Goal: Task Accomplishment & Management: Complete application form

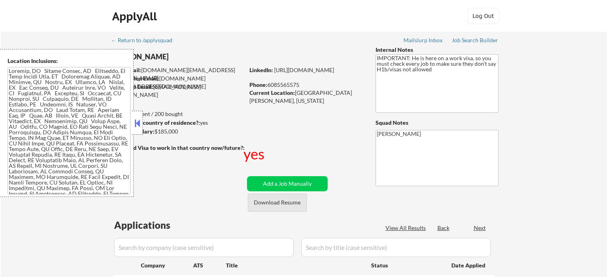
scroll to position [120, 0]
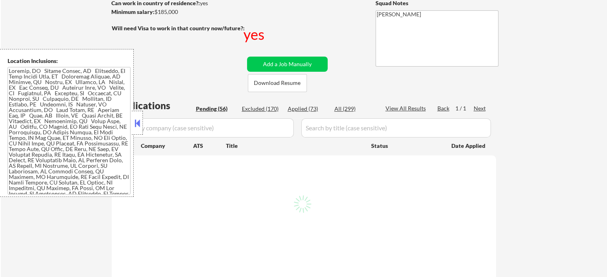
select select ""pending""
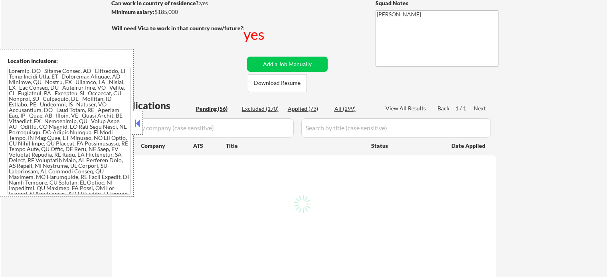
select select ""pending""
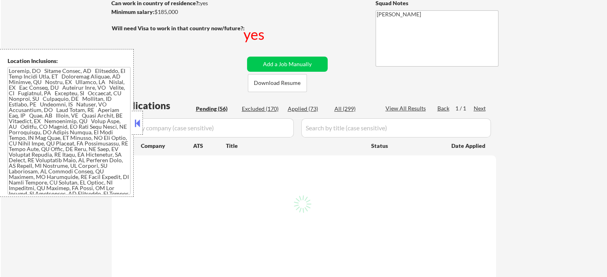
select select ""pending""
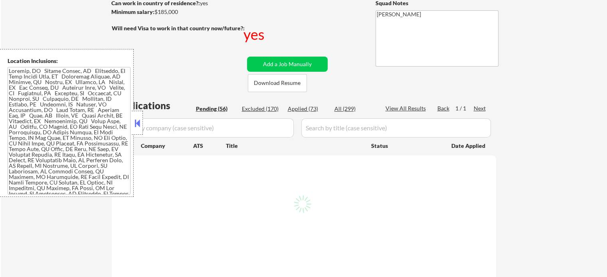
select select ""pending""
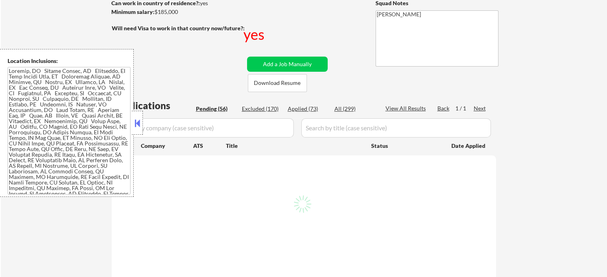
select select ""pending""
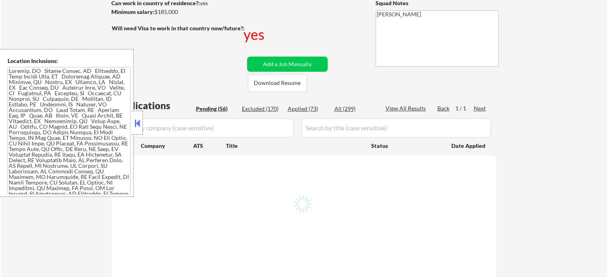
select select ""pending""
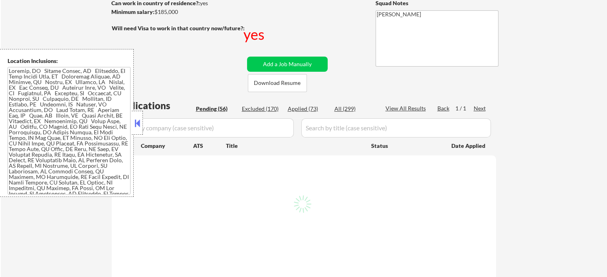
select select ""pending""
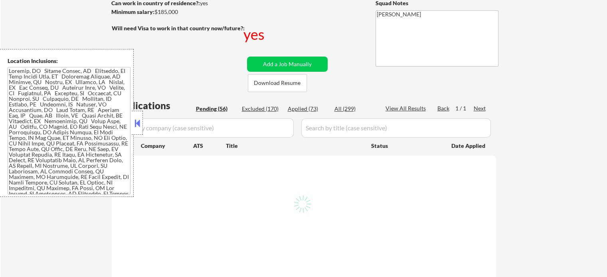
select select ""pending""
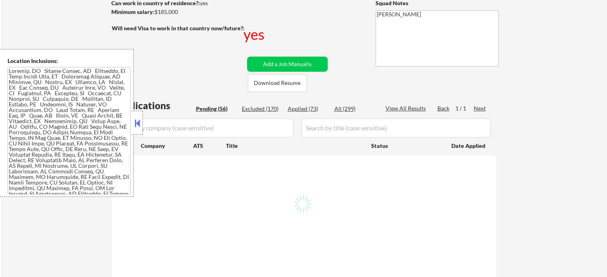
select select ""pending""
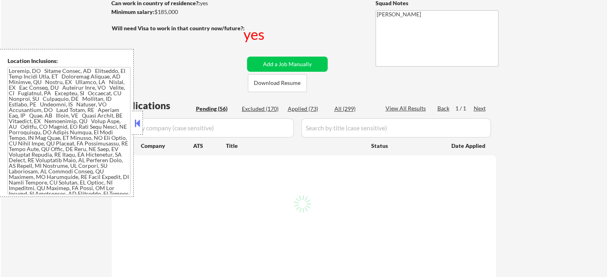
select select ""pending""
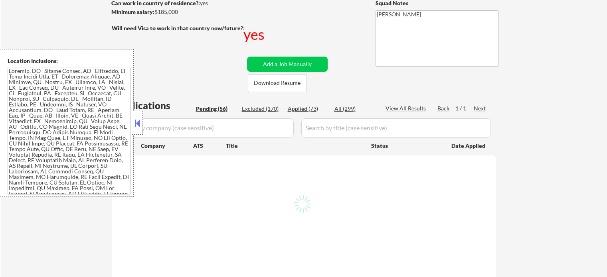
select select ""pending""
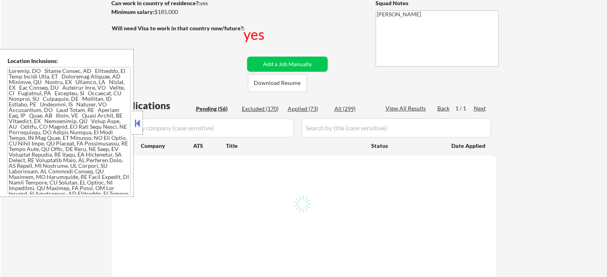
select select ""pending""
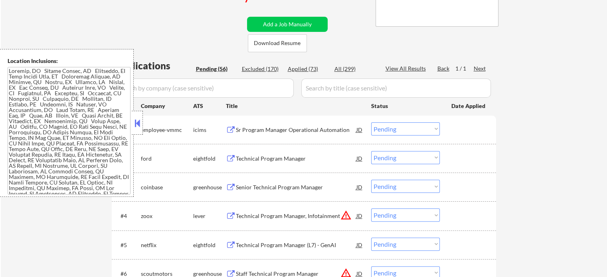
scroll to position [239, 0]
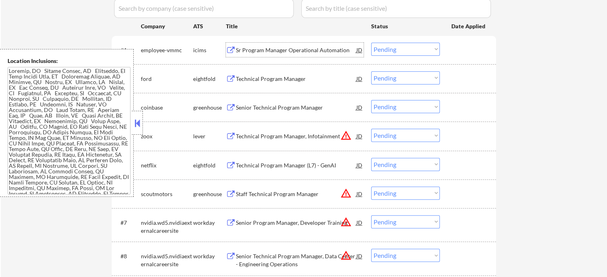
click at [263, 52] on div "Sr Program Manager Operational Automation" at bounding box center [296, 50] width 121 height 8
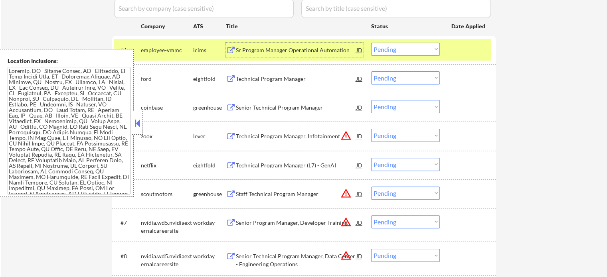
click at [474, 52] on div at bounding box center [468, 50] width 35 height 14
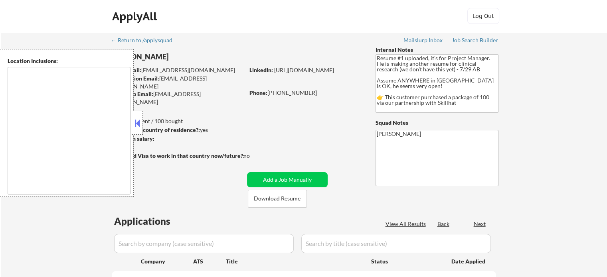
type textarea "country:[GEOGRAPHIC_DATA]"
select select ""pending""
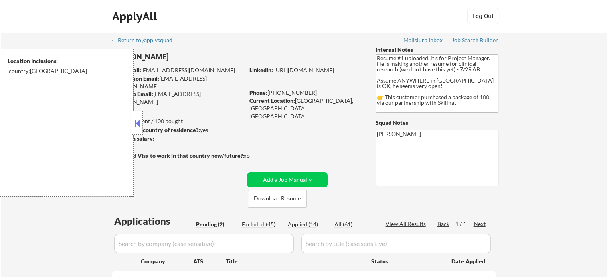
click at [323, 52] on div "← Return to /applysquad Mailslurp Inbox Job Search Builder [PERSON_NAME] User E…" at bounding box center [304, 194] width 398 height 325
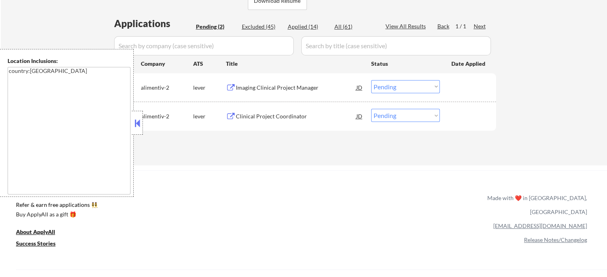
scroll to position [200, 0]
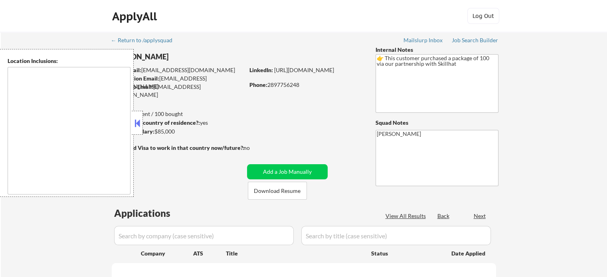
type textarea "Toronto, ON Etobicoke, ON Scarborough, ON North York, ON East York, ON York, ON…"
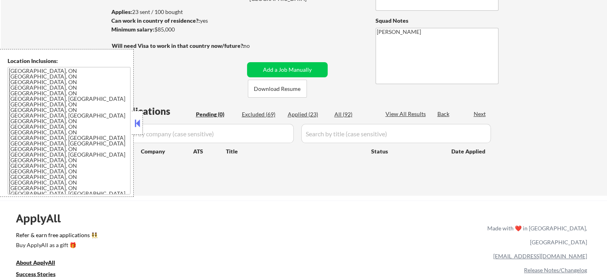
scroll to position [40, 0]
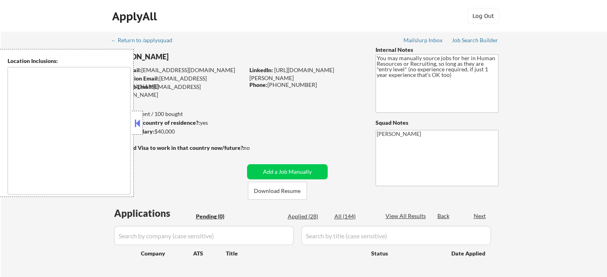
type textarea "It seems there is a misunderstanding in the location specified as "Remote." "Re…"
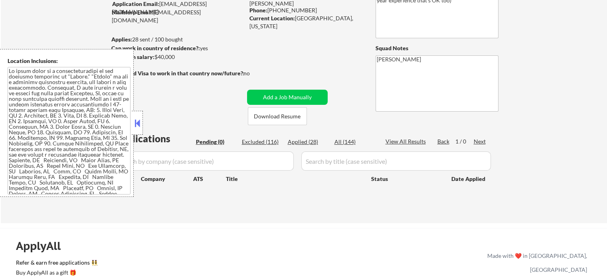
scroll to position [80, 0]
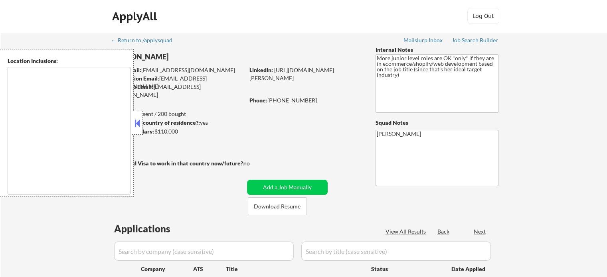
type textarea "remote"
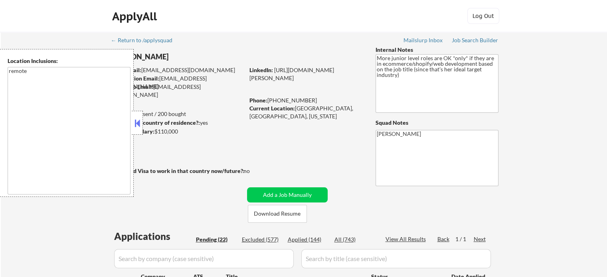
select select ""pending""
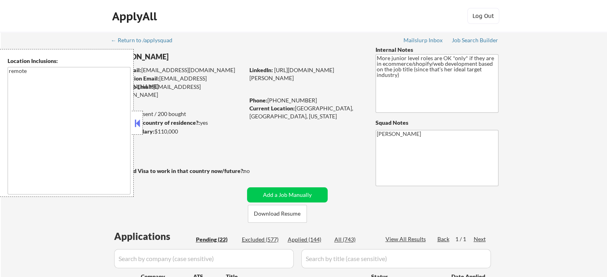
select select ""pending""
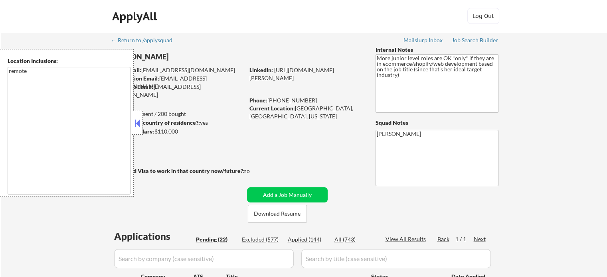
select select ""pending""
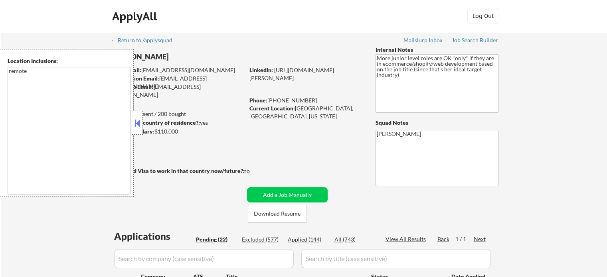
select select ""pending""
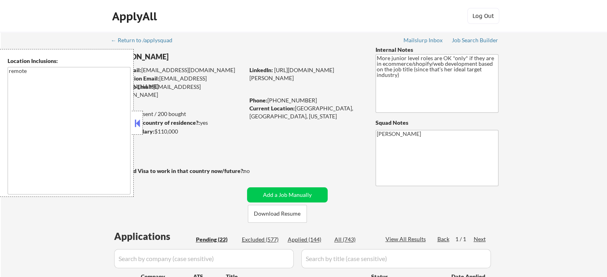
select select ""pending""
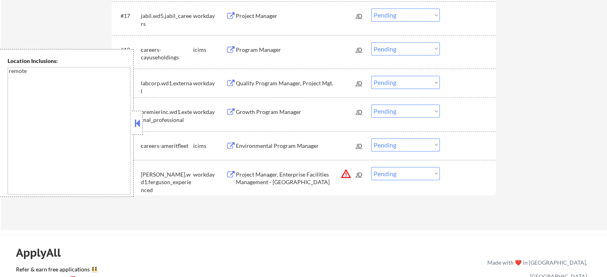
scroll to position [838, 0]
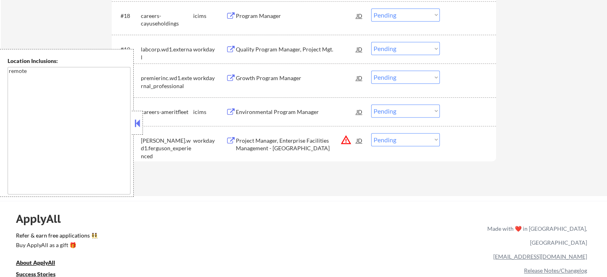
click at [254, 144] on div "Project Manager, Enterprise Facilities Management - West Region" at bounding box center [296, 145] width 121 height 16
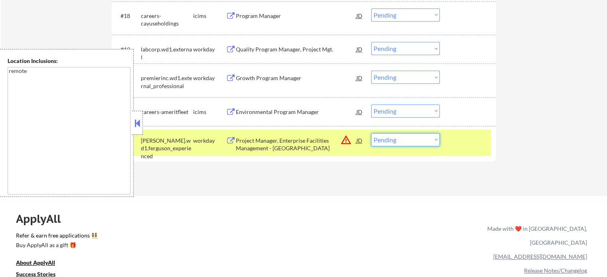
click at [386, 138] on select "Choose an option... Pending Applied Excluded (Questions) Excluded (Expired) Exc…" at bounding box center [405, 139] width 69 height 13
select select ""excluded__location_""
click at [371, 133] on select "Choose an option... Pending Applied Excluded (Questions) Excluded (Expired) Exc…" at bounding box center [405, 139] width 69 height 13
click at [460, 144] on div at bounding box center [468, 140] width 35 height 14
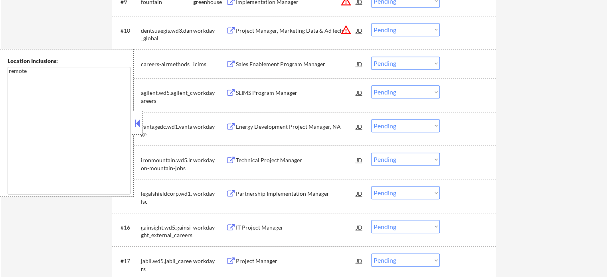
scroll to position [479, 0]
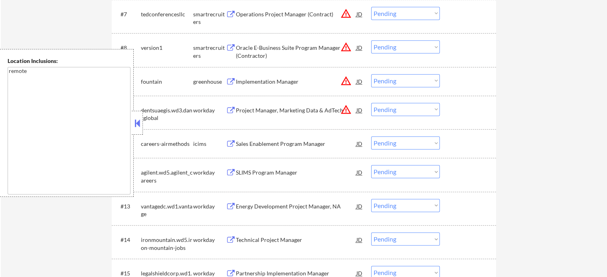
click at [286, 113] on div "Project Manager, Marketing Data & AdTech" at bounding box center [296, 111] width 121 height 8
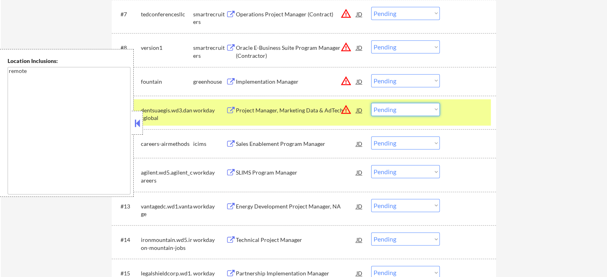
click at [391, 113] on select "Choose an option... Pending Applied Excluded (Questions) Excluded (Expired) Exc…" at bounding box center [405, 109] width 69 height 13
click at [371, 103] on select "Choose an option... Pending Applied Excluded (Questions) Excluded (Expired) Exc…" at bounding box center [405, 109] width 69 height 13
click at [466, 116] on div at bounding box center [468, 110] width 35 height 14
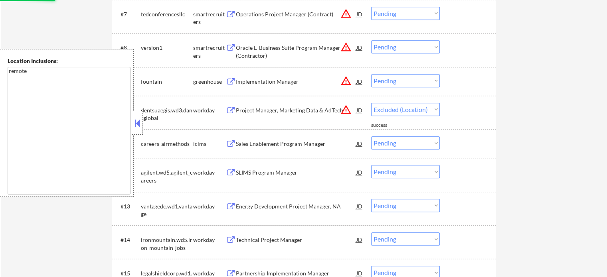
select select ""pending""
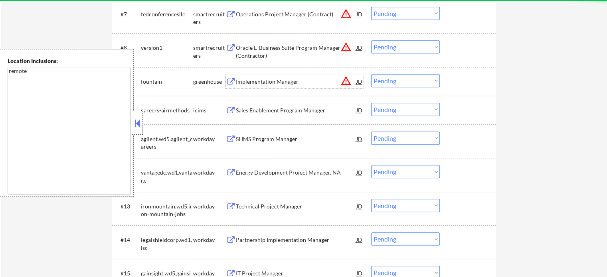
click at [281, 80] on div "Implementation Manager" at bounding box center [296, 82] width 121 height 8
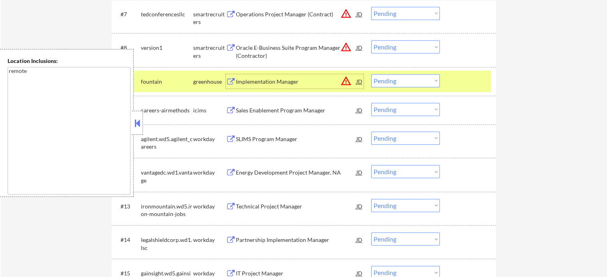
click at [388, 75] on select "Choose an option... Pending Applied Excluded (Questions) Excluded (Expired) Exc…" at bounding box center [405, 80] width 69 height 13
click at [371, 74] on select "Choose an option... Pending Applied Excluded (Questions) Excluded (Expired) Exc…" at bounding box center [405, 80] width 69 height 13
click at [453, 86] on div at bounding box center [468, 81] width 35 height 14
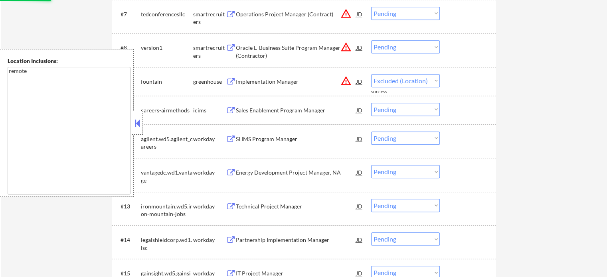
select select ""pending""
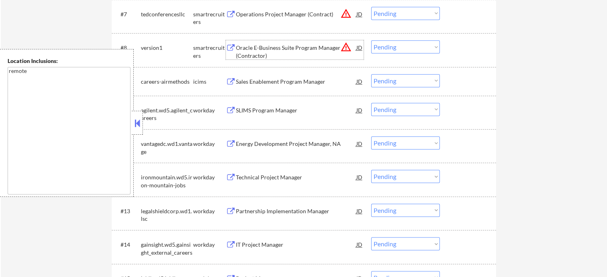
click at [265, 46] on div "Oracle E-Business Suite Program Manager (Contractor)" at bounding box center [296, 52] width 121 height 16
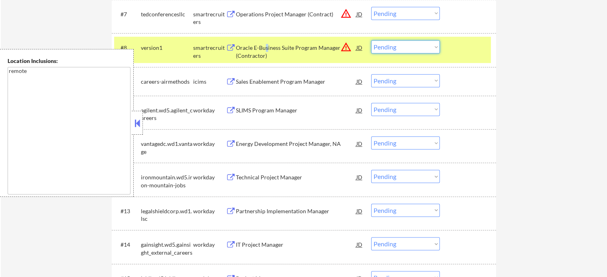
click at [393, 47] on select "Choose an option... Pending Applied Excluded (Questions) Excluded (Expired) Exc…" at bounding box center [405, 46] width 69 height 13
click at [371, 40] on select "Choose an option... Pending Applied Excluded (Questions) Excluded (Expired) Exc…" at bounding box center [405, 46] width 69 height 13
click at [462, 51] on div at bounding box center [468, 47] width 35 height 14
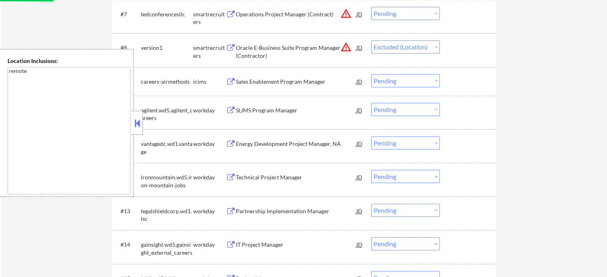
scroll to position [439, 0]
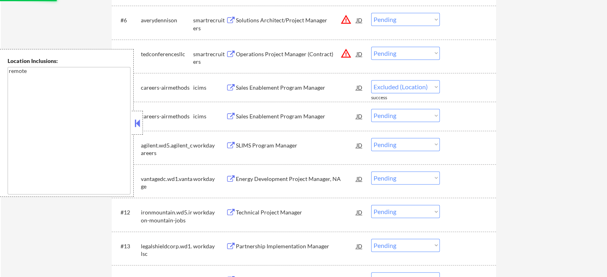
select select ""pending""
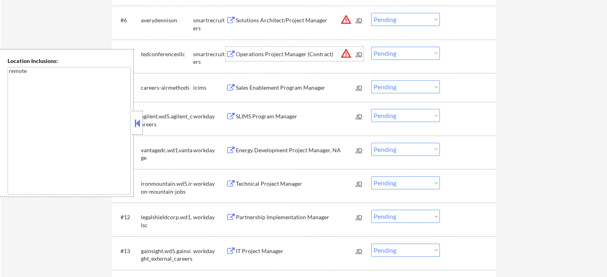
click at [272, 50] on div "Operations Project Manager (Contract)" at bounding box center [296, 54] width 121 height 8
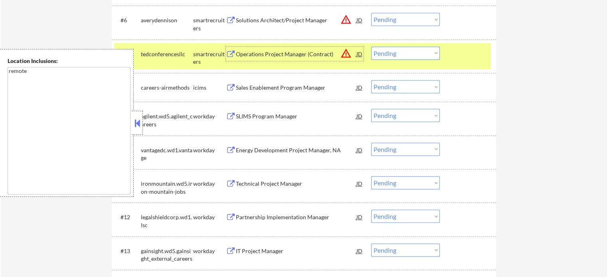
click at [395, 54] on select "Choose an option... Pending Applied Excluded (Questions) Excluded (Expired) Exc…" at bounding box center [405, 53] width 69 height 13
click at [371, 47] on select "Choose an option... Pending Applied Excluded (Questions) Excluded (Expired) Exc…" at bounding box center [405, 53] width 69 height 13
click at [471, 62] on div "#7 tedconferencesllc smartrecruiters Operations Project Manager (Contract) JD w…" at bounding box center [302, 56] width 377 height 26
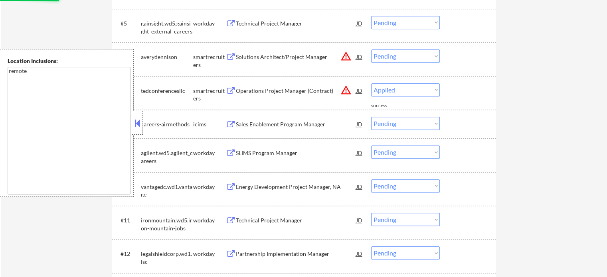
scroll to position [359, 0]
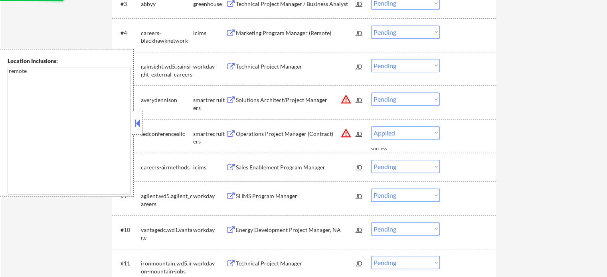
select select ""pending""
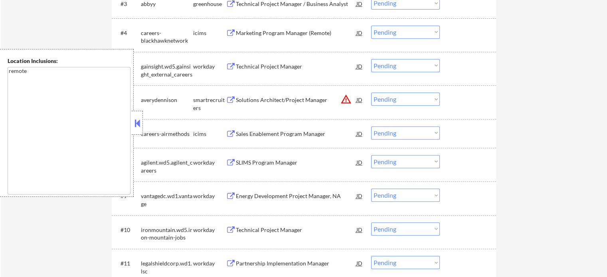
click at [292, 95] on div "Solutions Architect/Project Manager" at bounding box center [296, 100] width 121 height 14
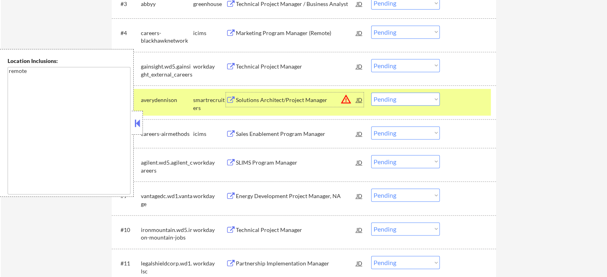
click at [456, 100] on div at bounding box center [468, 100] width 35 height 14
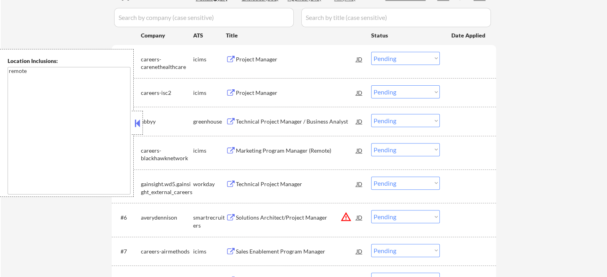
scroll to position [239, 0]
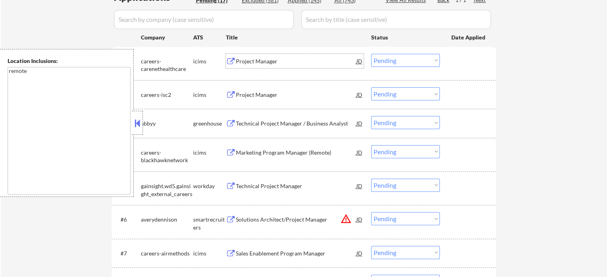
click at [253, 57] on div "Project Manager" at bounding box center [296, 61] width 121 height 8
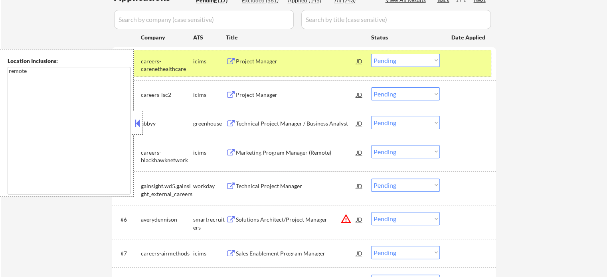
click at [457, 64] on div at bounding box center [468, 61] width 35 height 14
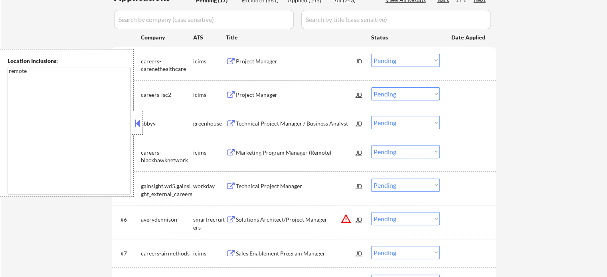
click at [255, 92] on div "Project Manager" at bounding box center [296, 95] width 121 height 8
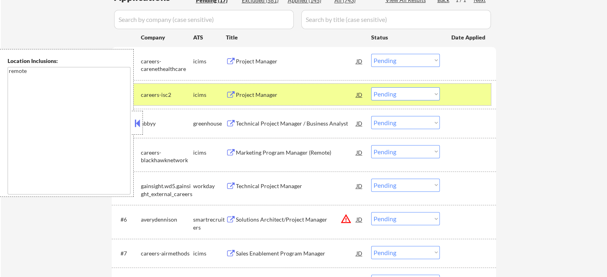
click at [477, 98] on div at bounding box center [468, 94] width 35 height 14
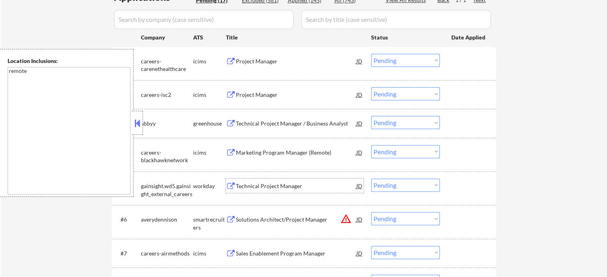
click at [244, 185] on div "Technical Project Manager" at bounding box center [296, 186] width 121 height 8
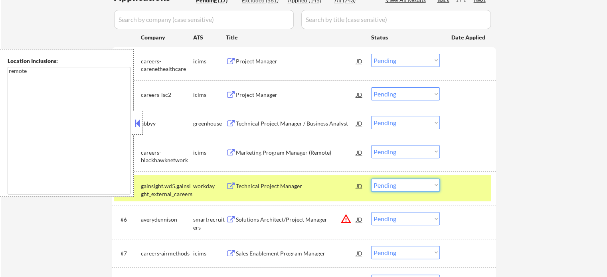
click at [404, 185] on select "Choose an option... Pending Applied Excluded (Questions) Excluded (Expired) Exc…" at bounding box center [405, 185] width 69 height 13
click at [371, 179] on select "Choose an option... Pending Applied Excluded (Questions) Excluded (Expired) Exc…" at bounding box center [405, 185] width 69 height 13
click at [460, 189] on div at bounding box center [468, 186] width 35 height 14
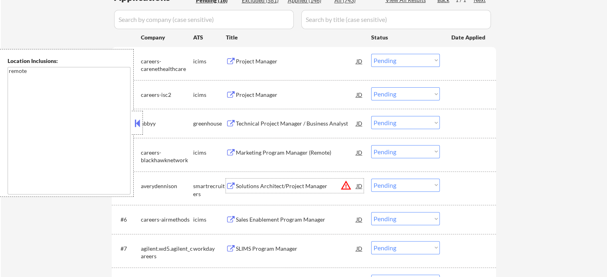
click at [282, 181] on div "Solutions Architect/Project Manager" at bounding box center [296, 186] width 121 height 14
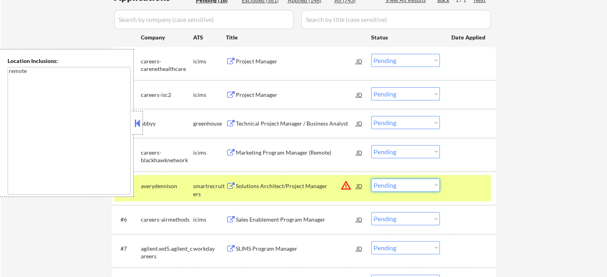
click at [378, 184] on select "Choose an option... Pending Applied Excluded (Questions) Excluded (Expired) Exc…" at bounding box center [405, 185] width 69 height 13
click at [371, 179] on select "Choose an option... Pending Applied Excluded (Questions) Excluded (Expired) Exc…" at bounding box center [405, 185] width 69 height 13
select select ""pending""
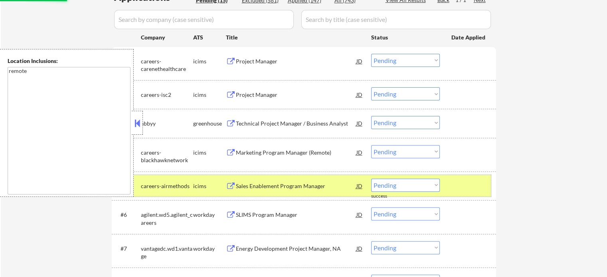
click at [465, 189] on div at bounding box center [468, 186] width 35 height 14
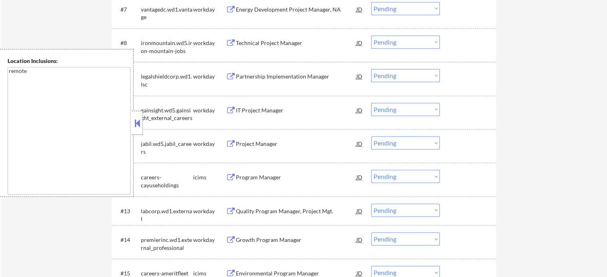
scroll to position [519, 0]
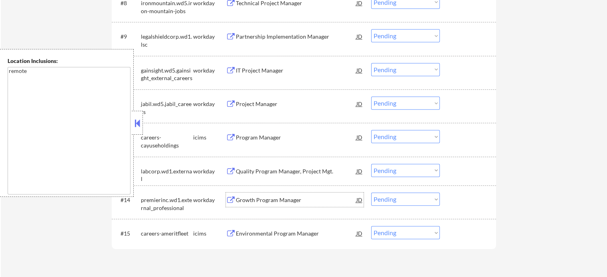
click at [265, 202] on div "Growth Program Manager" at bounding box center [296, 200] width 121 height 8
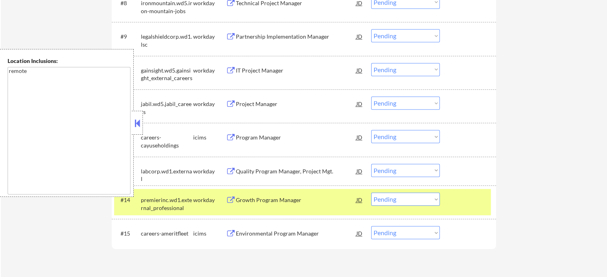
click at [388, 198] on select "Choose an option... Pending Applied Excluded (Questions) Excluded (Expired) Exc…" at bounding box center [405, 199] width 69 height 13
click at [371, 193] on select "Choose an option... Pending Applied Excluded (Questions) Excluded (Expired) Exc…" at bounding box center [405, 199] width 69 height 13
click at [454, 196] on div at bounding box center [468, 200] width 35 height 14
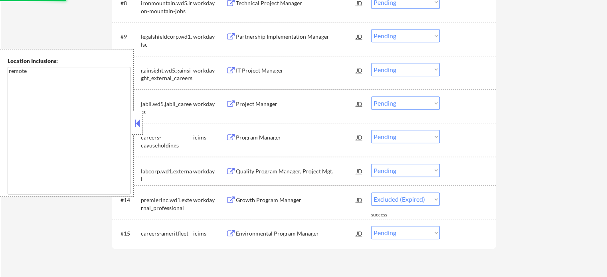
select select ""pending""
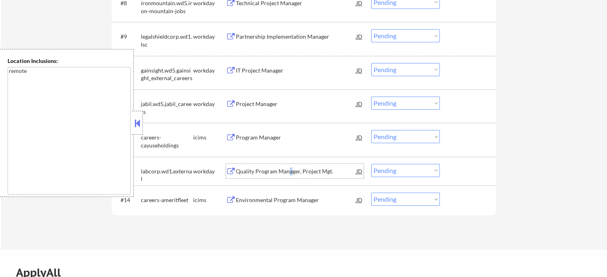
click at [290, 172] on div "Quality Program Manager, Project Mgt." at bounding box center [296, 172] width 121 height 8
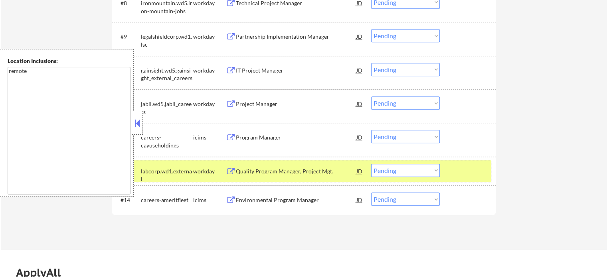
click at [397, 177] on div "#13 labcorp.wd1.external workday Quality Program Manager, Project Mgt. JD Choos…" at bounding box center [302, 171] width 377 height 22
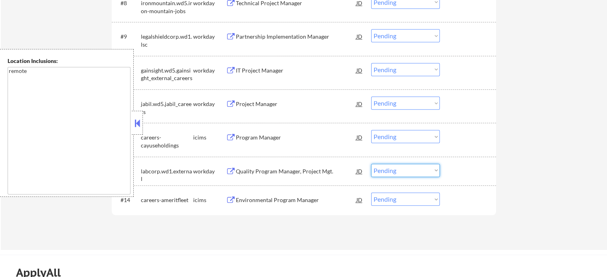
click at [400, 172] on select "Choose an option... Pending Applied Excluded (Questions) Excluded (Expired) Exc…" at bounding box center [405, 170] width 69 height 13
click at [371, 164] on select "Choose an option... Pending Applied Excluded (Questions) Excluded (Expired) Exc…" at bounding box center [405, 170] width 69 height 13
click at [468, 171] on div at bounding box center [468, 171] width 35 height 14
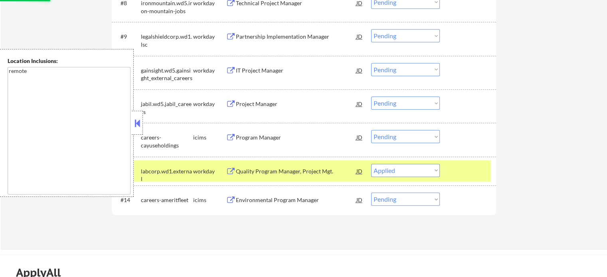
click at [468, 171] on div at bounding box center [468, 171] width 35 height 14
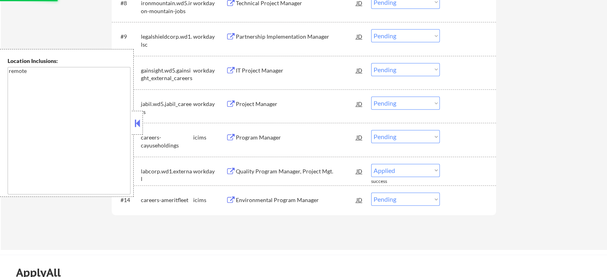
select select ""pending""
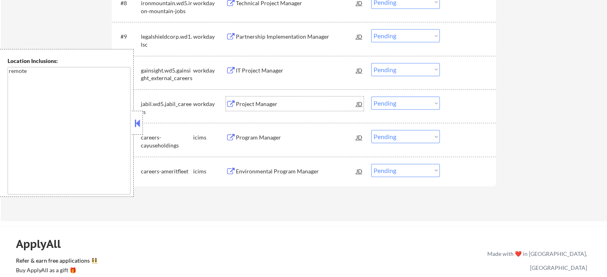
click at [273, 105] on div "Project Manager" at bounding box center [296, 104] width 121 height 8
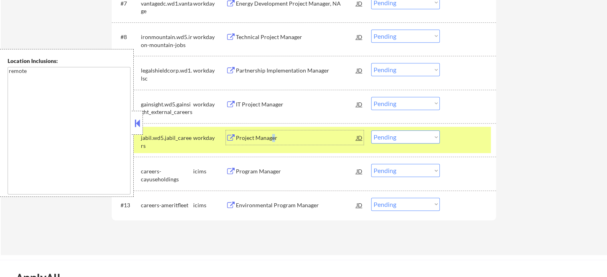
scroll to position [439, 0]
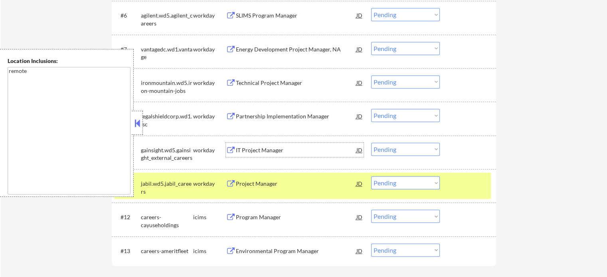
click at [249, 150] on div "IT Project Manager" at bounding box center [296, 150] width 121 height 8
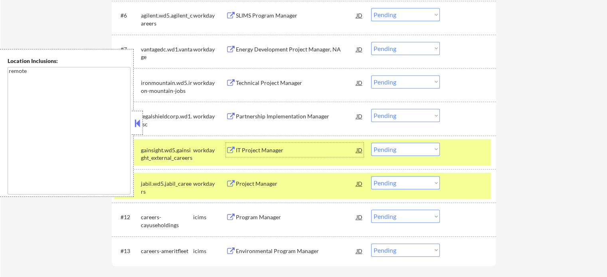
click at [460, 182] on div at bounding box center [468, 183] width 35 height 14
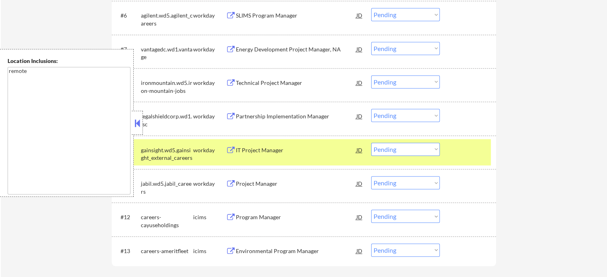
click at [462, 154] on div at bounding box center [468, 150] width 35 height 14
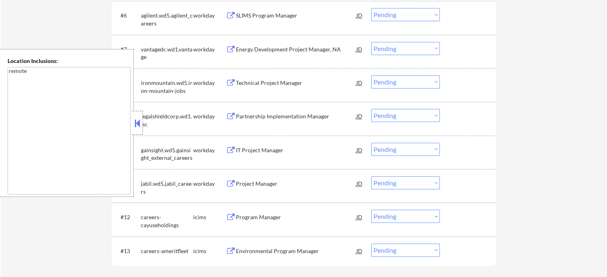
click at [252, 118] on div "Partnership Implementation Manager" at bounding box center [296, 117] width 121 height 8
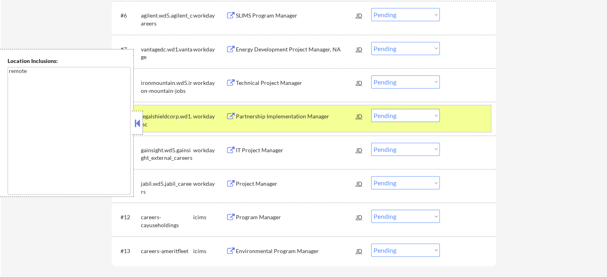
click at [450, 122] on div "#9 legalshieldcorp.wd1.lsc workday Partnership Implementation Manager JD warnin…" at bounding box center [302, 118] width 377 height 26
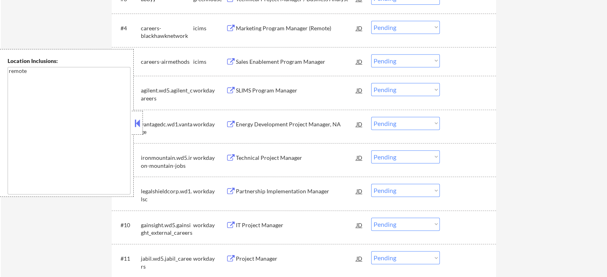
scroll to position [359, 0]
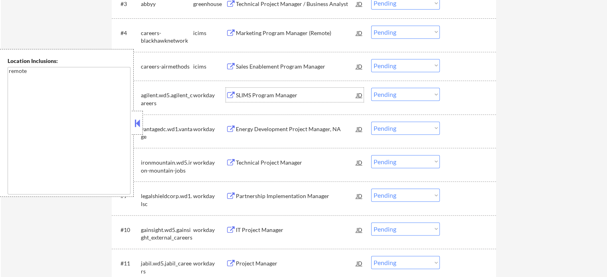
click at [265, 95] on div "SLIMS Program Manager" at bounding box center [296, 95] width 121 height 8
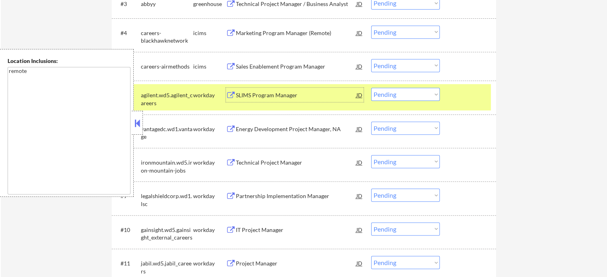
click at [450, 96] on div "#6 agilent.wd5.agilent_careers workday SLIMS Program Manager JD warning_amber C…" at bounding box center [302, 97] width 377 height 26
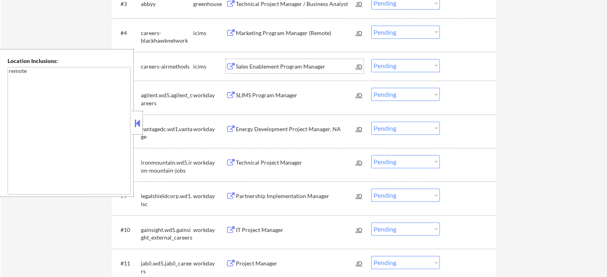
click at [294, 65] on div "Sales Enablement Program Manager" at bounding box center [296, 67] width 121 height 8
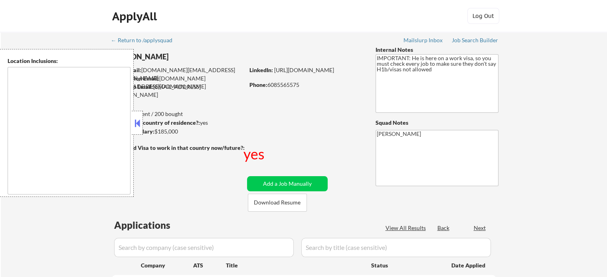
type textarea "[GEOGRAPHIC_DATA], [GEOGRAPHIC_DATA] [GEOGRAPHIC_DATA], [GEOGRAPHIC_DATA] [GEOG…"
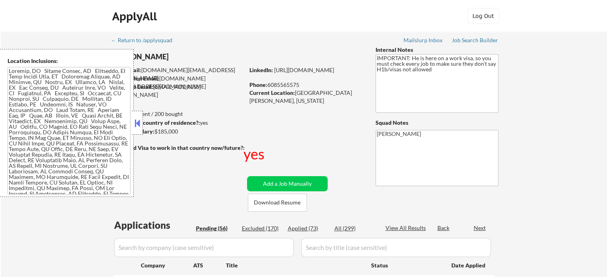
select select ""pending""
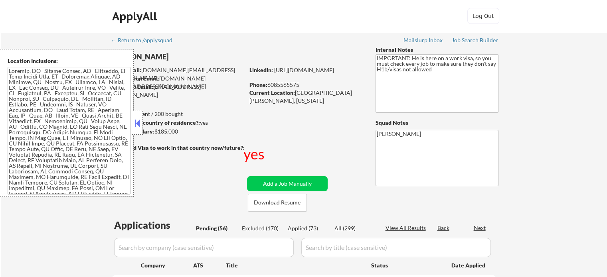
select select ""pending""
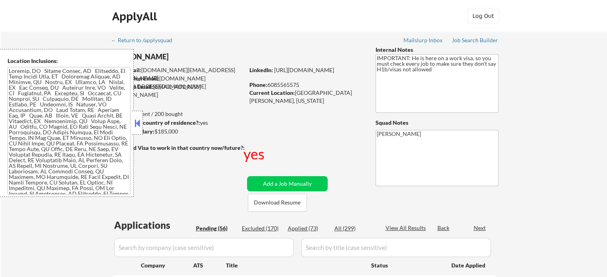
select select ""pending""
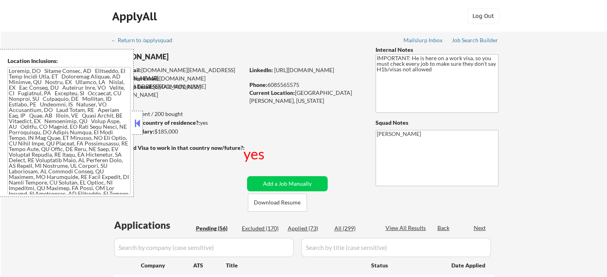
select select ""pending""
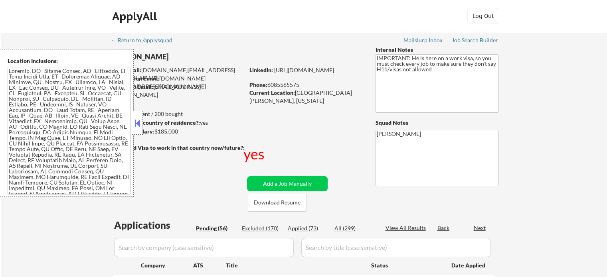
select select ""pending""
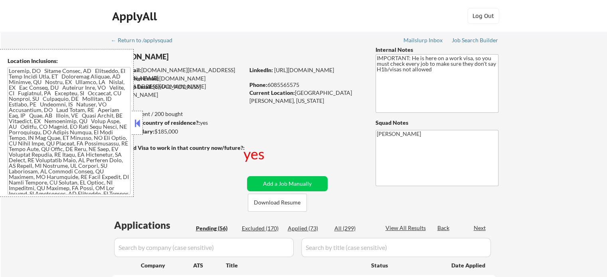
select select ""pending""
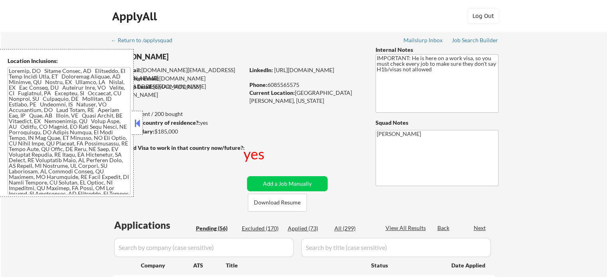
select select ""pending""
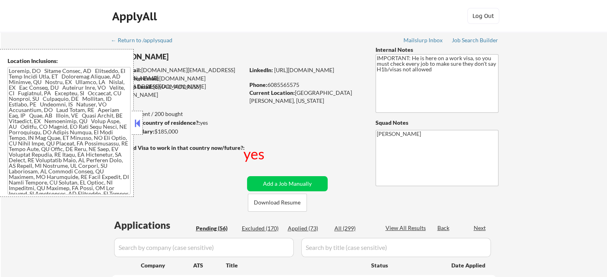
select select ""pending""
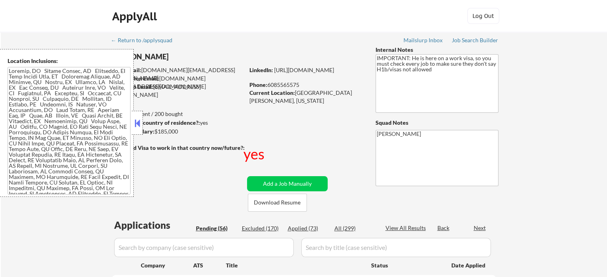
select select ""pending""
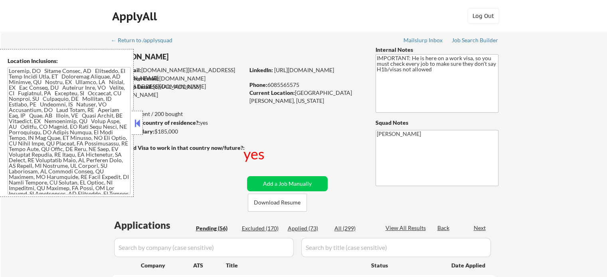
select select ""pending""
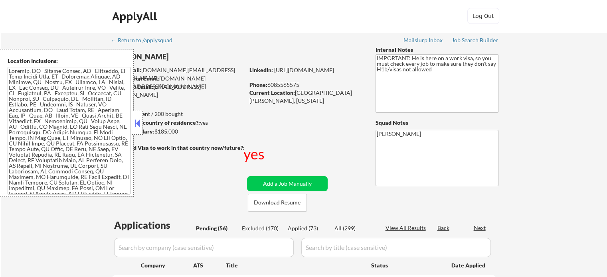
select select ""pending""
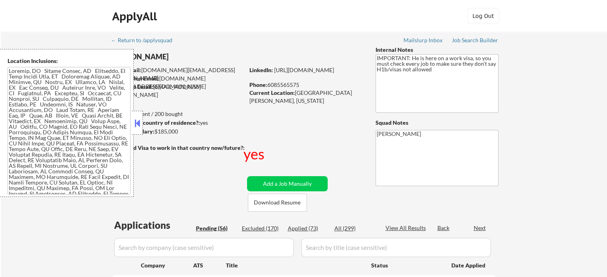
select select ""pending""
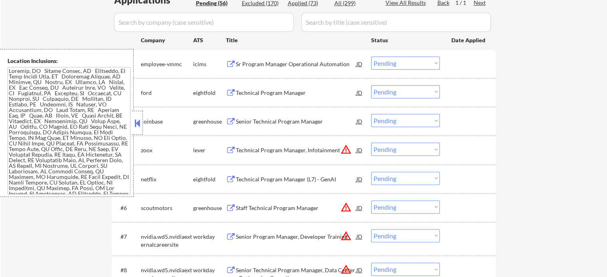
scroll to position [239, 0]
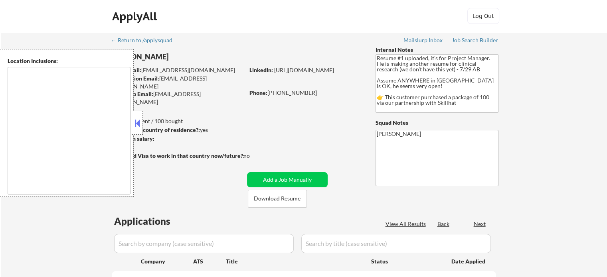
type textarea "country:CA"
select select ""pending""
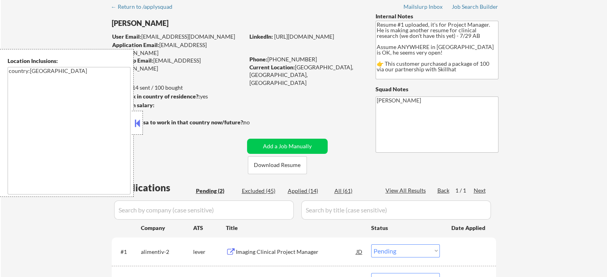
scroll to position [80, 0]
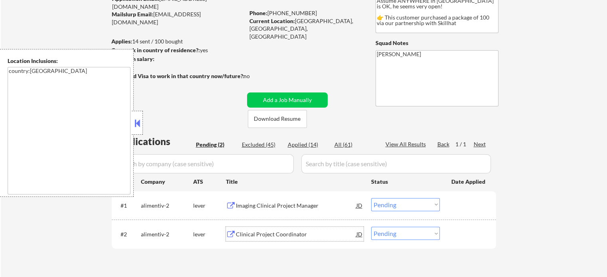
click at [267, 239] on div "Clinical Project Coordinator" at bounding box center [296, 234] width 121 height 14
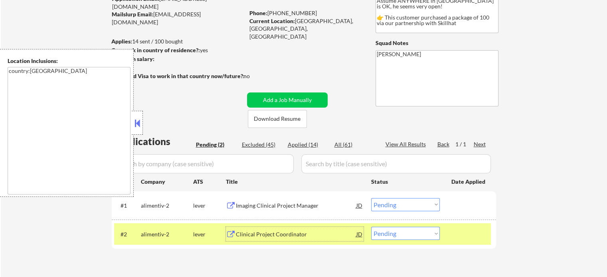
click at [456, 237] on div at bounding box center [468, 234] width 35 height 14
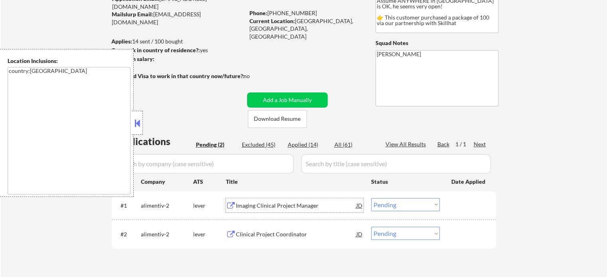
click at [273, 203] on div "Imaging Clinical Project Manager" at bounding box center [296, 206] width 121 height 8
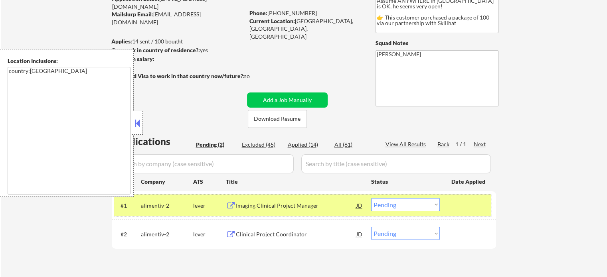
click at [482, 209] on div at bounding box center [468, 205] width 35 height 14
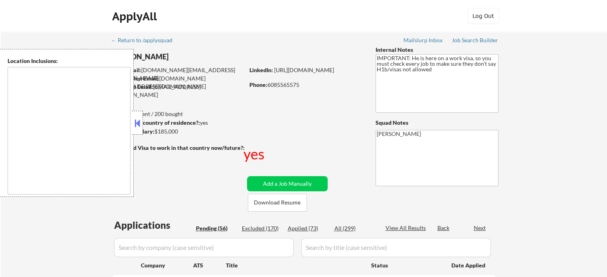
type textarea "[GEOGRAPHIC_DATA], [GEOGRAPHIC_DATA] [GEOGRAPHIC_DATA], [GEOGRAPHIC_DATA] [GEOG…"
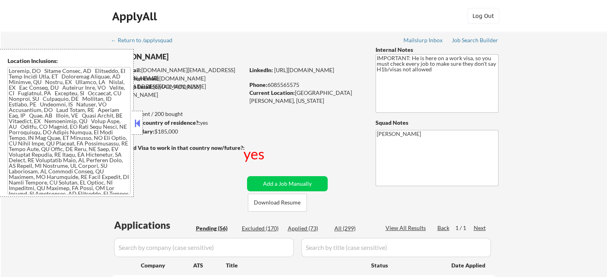
select select ""pending""
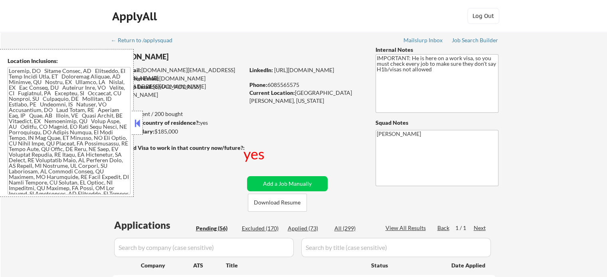
select select ""pending""
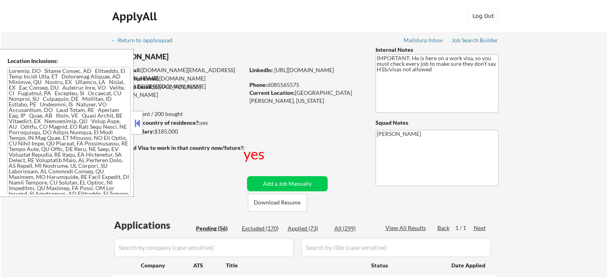
select select ""pending""
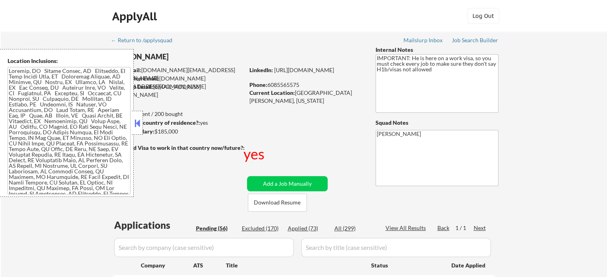
select select ""pending""
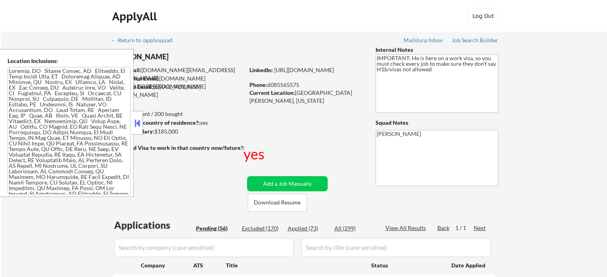
select select ""pending""
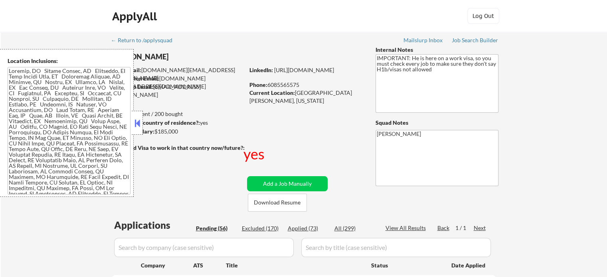
select select ""pending""
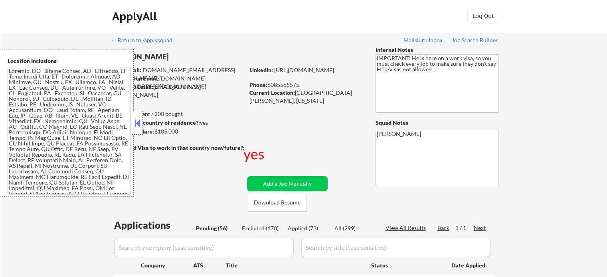
select select ""pending""
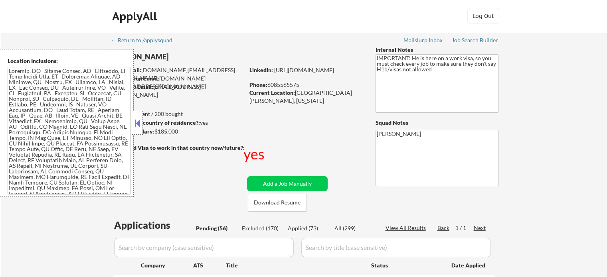
select select ""pending""
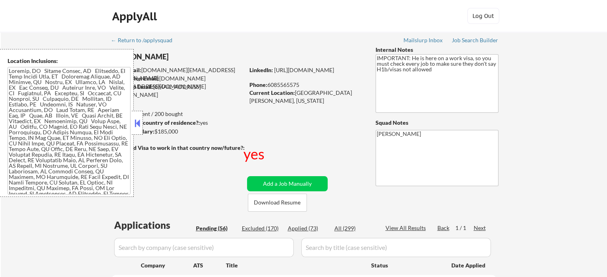
select select ""pending""
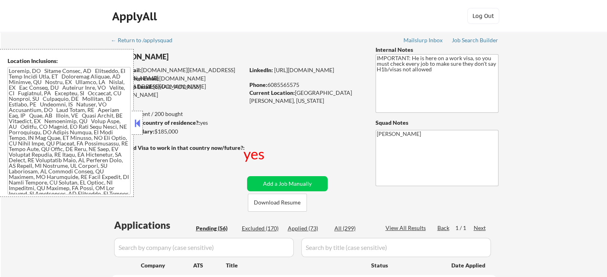
select select ""pending""
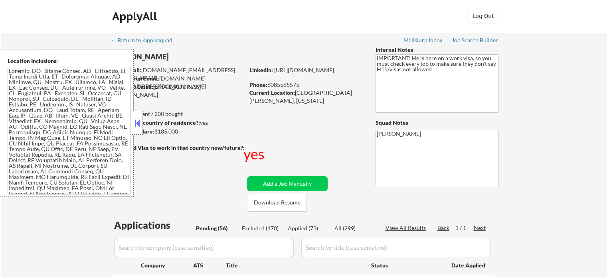
select select ""pending""
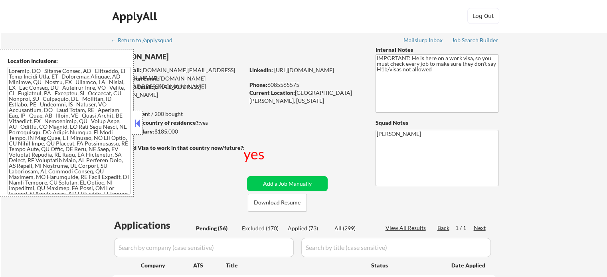
select select ""pending""
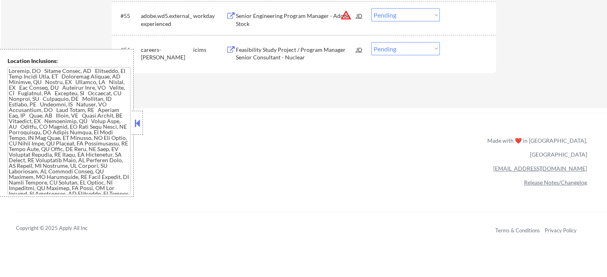
scroll to position [1865, 0]
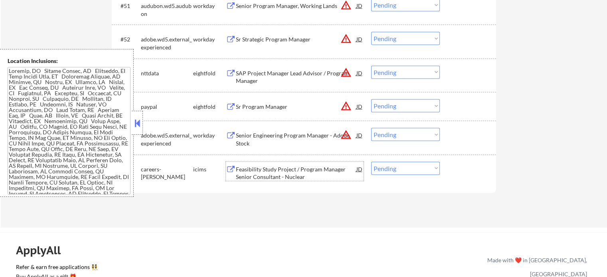
click at [289, 174] on div "Feasibility Study Project / Program Manager Senior Consultant - Nuclear" at bounding box center [296, 174] width 121 height 16
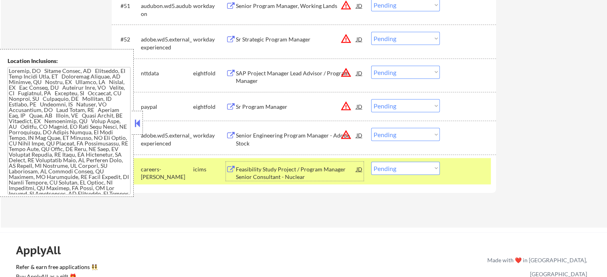
click at [452, 165] on div at bounding box center [468, 169] width 35 height 14
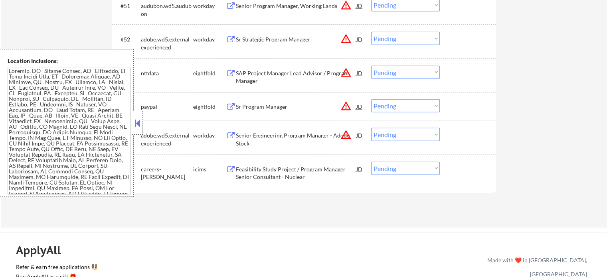
click at [300, 138] on div "Senior Engineering Program Manager - Adobe Stock" at bounding box center [296, 140] width 121 height 16
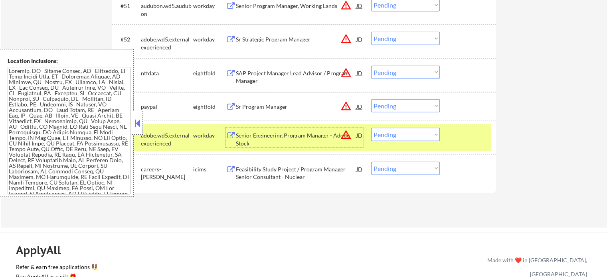
click at [470, 140] on div at bounding box center [468, 135] width 35 height 14
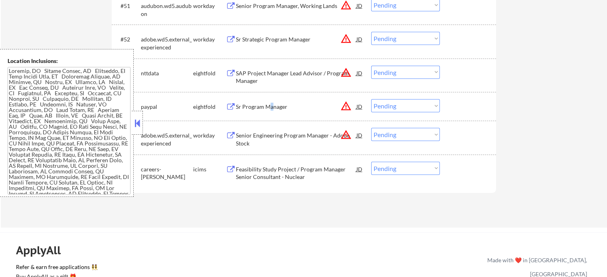
click at [271, 105] on div "Sr Program Manager" at bounding box center [296, 107] width 121 height 8
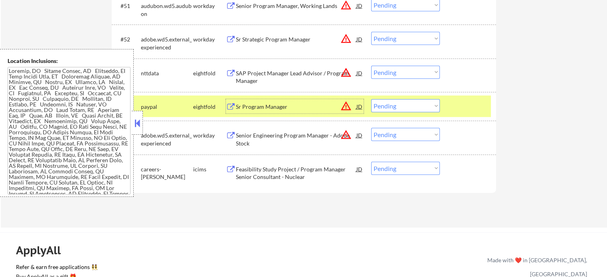
click at [466, 114] on div "#54 paypal eightfold Sr Program Manager JD warning_amber Choose an option... Pe…" at bounding box center [302, 107] width 377 height 22
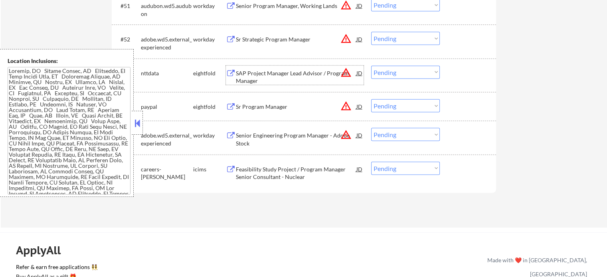
click at [255, 74] on div "SAP Project Manager Lead Advisor / Program Manager" at bounding box center [296, 77] width 121 height 16
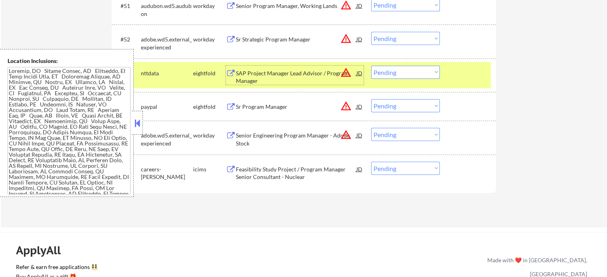
click at [464, 76] on div at bounding box center [468, 73] width 35 height 14
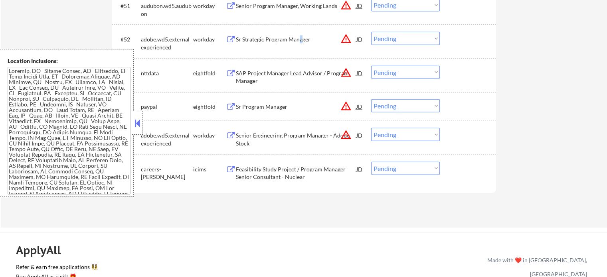
click at [301, 44] on div "Sr Strategic Program Manager" at bounding box center [296, 39] width 121 height 14
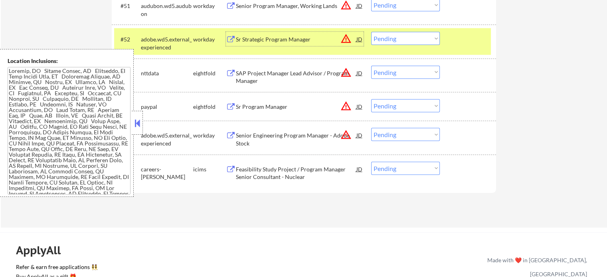
drag, startPoint x: 471, startPoint y: 40, endPoint x: 400, endPoint y: 50, distance: 71.3
click at [471, 40] on div at bounding box center [468, 39] width 35 height 14
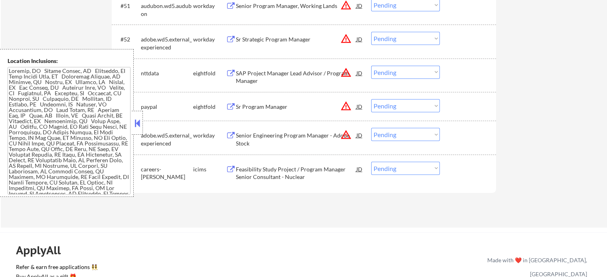
scroll to position [1785, 0]
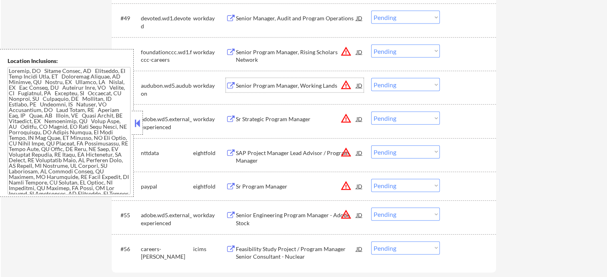
click at [275, 87] on div "Senior Program Manager, Working Lands" at bounding box center [296, 86] width 121 height 8
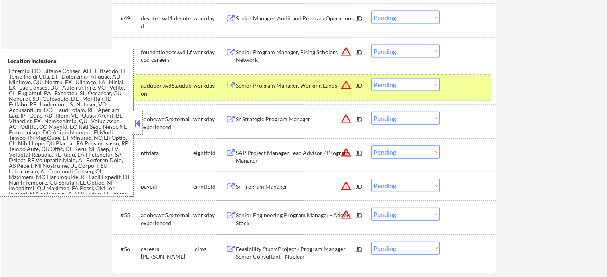
click at [476, 95] on div "#51 audubon.wd5.audubon workday Senior Program Manager, Working Lands JD warnin…" at bounding box center [302, 88] width 377 height 26
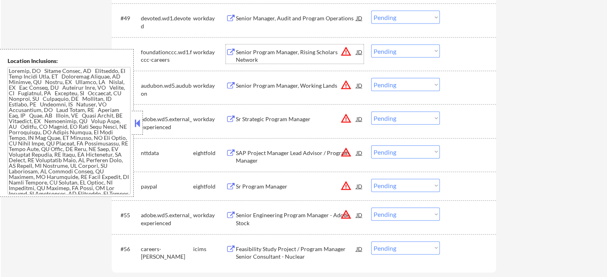
click at [241, 53] on div "Senior Program Manager, Rising Scholars Network" at bounding box center [296, 56] width 121 height 16
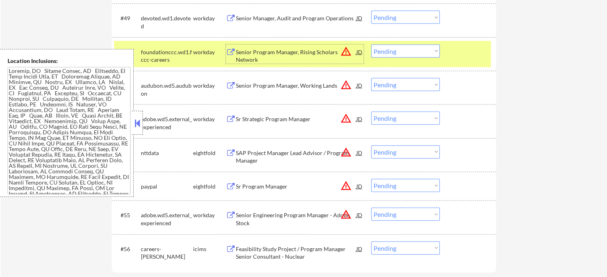
click at [462, 55] on div at bounding box center [468, 52] width 35 height 14
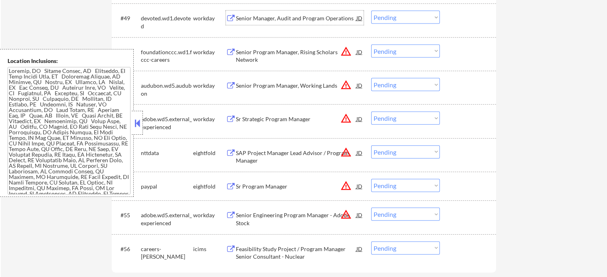
click at [263, 15] on div "Senior Manager, Audit and Program Operations" at bounding box center [296, 18] width 121 height 8
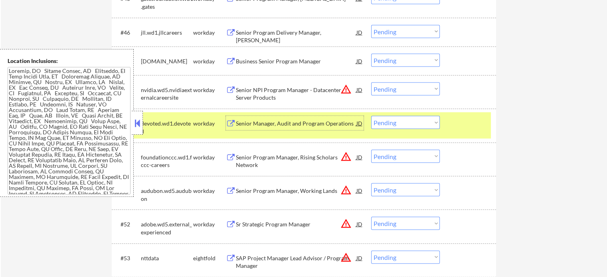
scroll to position [1586, 0]
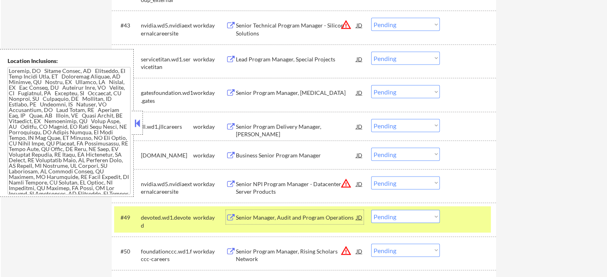
click at [472, 218] on div at bounding box center [468, 217] width 35 height 14
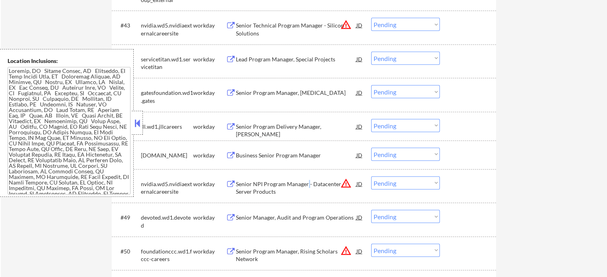
click at [308, 185] on div "Senior NPI Program Manager - Datacenter Server Products" at bounding box center [296, 188] width 121 height 16
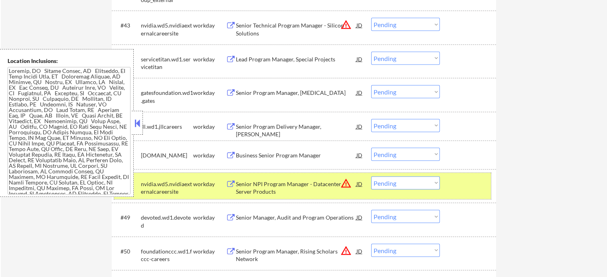
click at [466, 195] on div "#48 nvidia.wd5.nvidiaexternalcareersite workday Senior NPI Program Manager - Da…" at bounding box center [302, 186] width 377 height 26
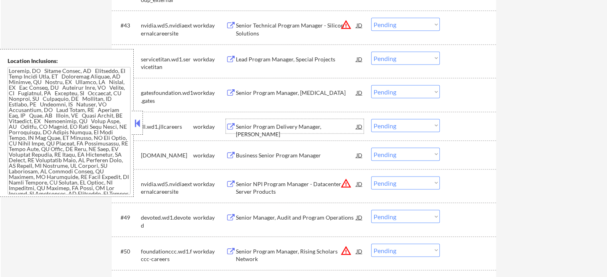
click at [291, 121] on div "Senior Program Delivery Manager, [PERSON_NAME]" at bounding box center [296, 126] width 121 height 14
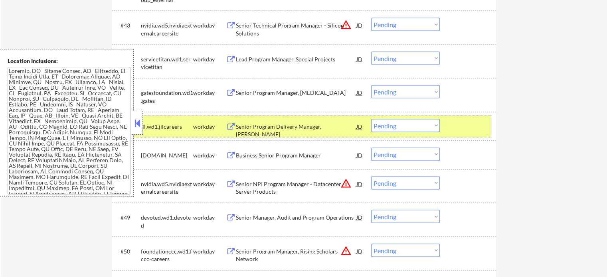
drag, startPoint x: 474, startPoint y: 129, endPoint x: 444, endPoint y: 123, distance: 30.8
click at [472, 129] on div at bounding box center [468, 126] width 35 height 14
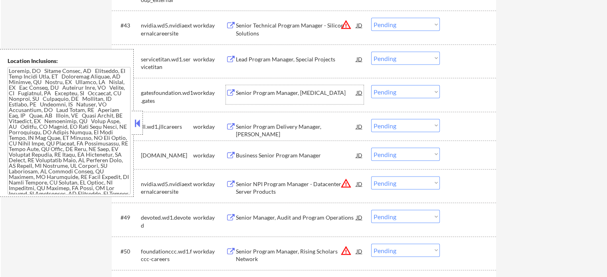
click at [257, 93] on div "Senior Program Manager, [MEDICAL_DATA]" at bounding box center [296, 93] width 121 height 8
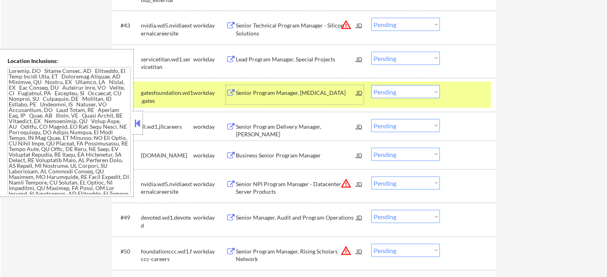
click at [458, 102] on div "#45 gatesfoundation.wd1.gates workday Senior Program Manager, [MEDICAL_DATA] JD…" at bounding box center [302, 95] width 377 height 26
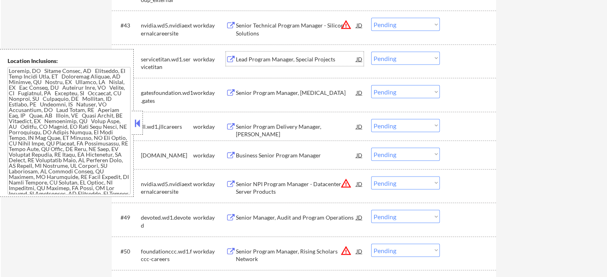
click at [283, 60] on div "Lead Program Manager, Special Projects" at bounding box center [296, 59] width 121 height 8
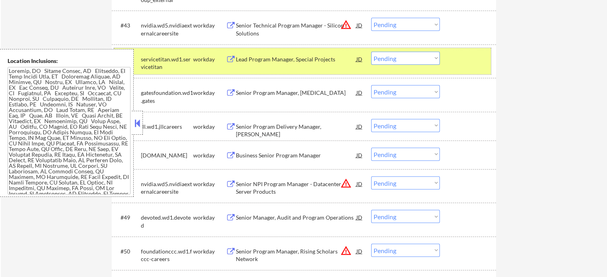
drag, startPoint x: 458, startPoint y: 60, endPoint x: 416, endPoint y: 81, distance: 47.3
click at [458, 61] on div at bounding box center [468, 59] width 35 height 14
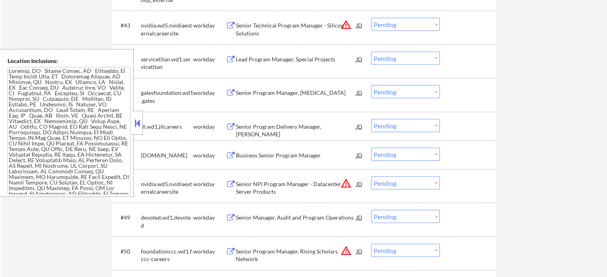
click at [316, 91] on div "Senior Program Manager, [MEDICAL_DATA]" at bounding box center [296, 93] width 121 height 8
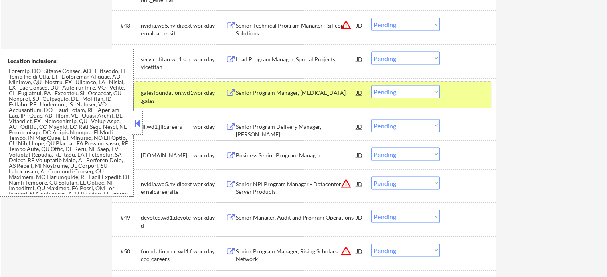
click at [465, 102] on div "#45 gatesfoundation.wd1.gates workday Senior Program Manager, [MEDICAL_DATA] JD…" at bounding box center [302, 95] width 377 height 26
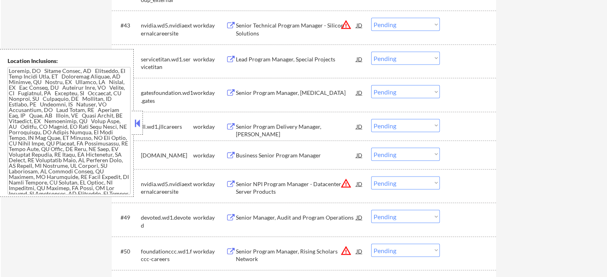
click at [270, 59] on div "Lead Program Manager, Special Projects" at bounding box center [296, 59] width 121 height 8
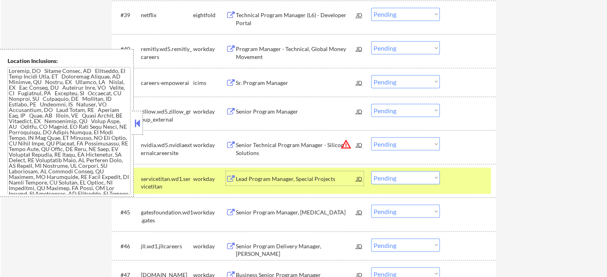
scroll to position [1466, 0]
drag, startPoint x: 465, startPoint y: 182, endPoint x: 445, endPoint y: 182, distance: 19.6
click at [464, 182] on div at bounding box center [468, 179] width 35 height 14
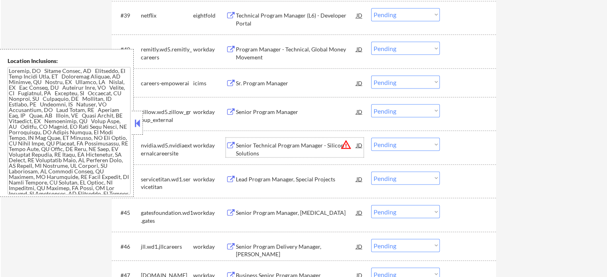
click at [260, 148] on div "Senior Technical Program Manager - Silicon Solutions" at bounding box center [296, 149] width 121 height 16
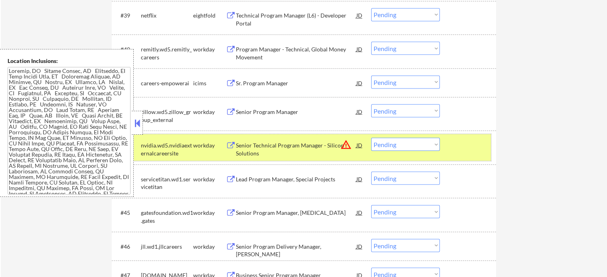
click at [479, 147] on div at bounding box center [468, 145] width 35 height 14
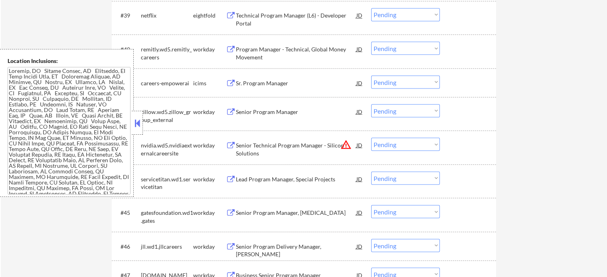
click at [283, 108] on div "Senior Program Manager" at bounding box center [296, 112] width 121 height 8
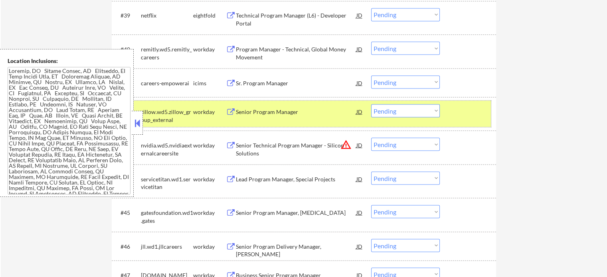
click at [472, 116] on div at bounding box center [468, 111] width 35 height 14
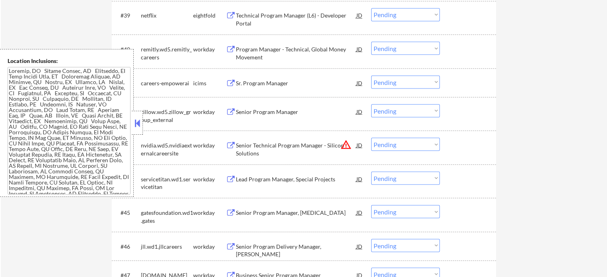
click at [264, 83] on div "Sr. Program Manager" at bounding box center [296, 83] width 121 height 8
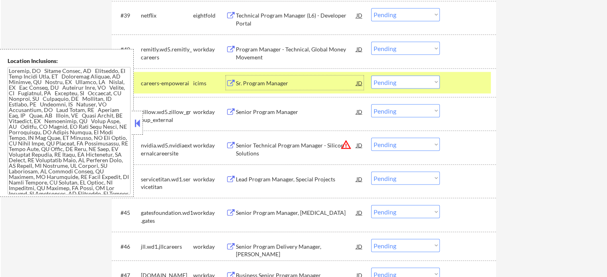
scroll to position [1386, 0]
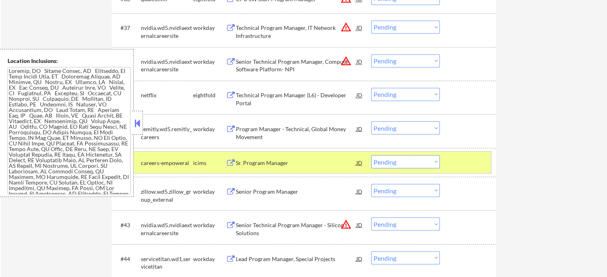
click at [466, 165] on div at bounding box center [468, 162] width 35 height 14
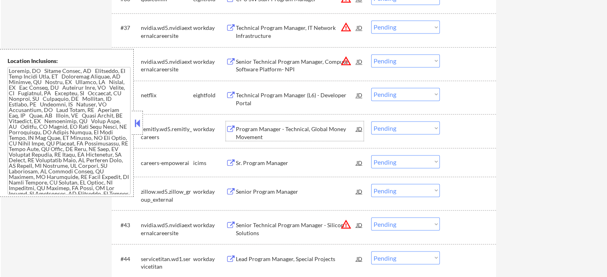
click at [260, 130] on div "Program Manager - Technical, Global Money Movement" at bounding box center [296, 133] width 121 height 16
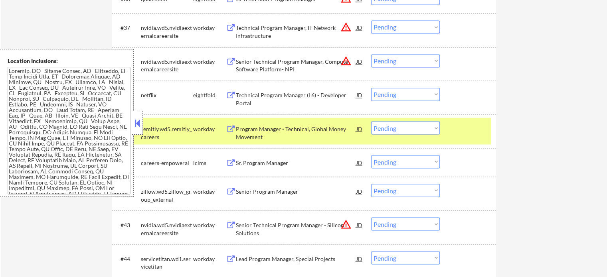
drag, startPoint x: 467, startPoint y: 145, endPoint x: 356, endPoint y: 107, distance: 116.7
click at [466, 145] on div "#40 remitly.wd5.remitly_careers workday Program Manager - Technical, Global Mon…" at bounding box center [304, 131] width 384 height 34
click at [467, 135] on div at bounding box center [468, 128] width 35 height 14
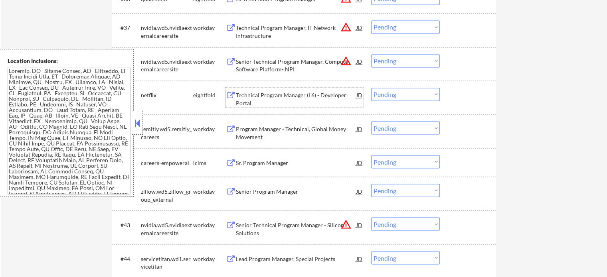
click at [311, 94] on div "Technical Program Manager (L6) - Developer Portal" at bounding box center [296, 99] width 121 height 16
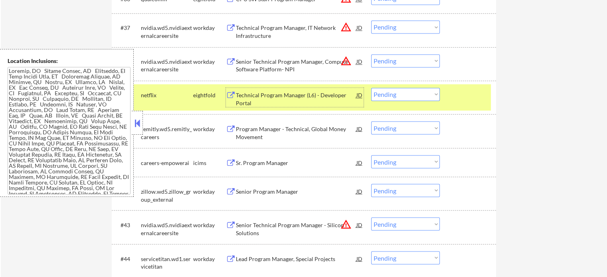
click at [478, 100] on div at bounding box center [468, 95] width 35 height 14
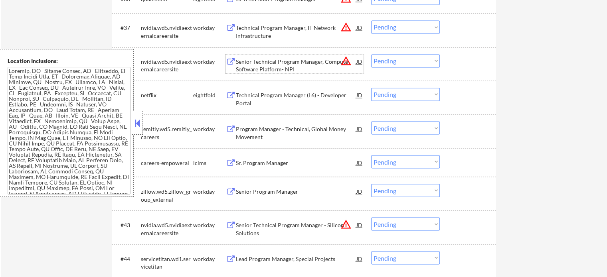
click at [294, 68] on div "Senior Technical Program Manager, Compute Software Platform- NPI" at bounding box center [296, 66] width 121 height 16
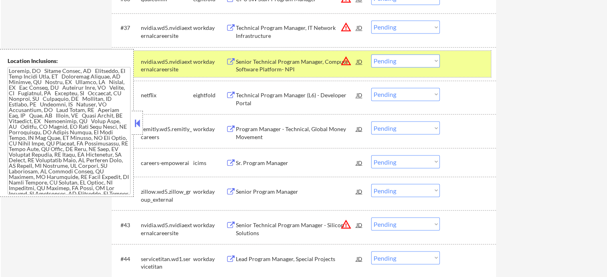
click at [473, 64] on div at bounding box center [468, 61] width 35 height 14
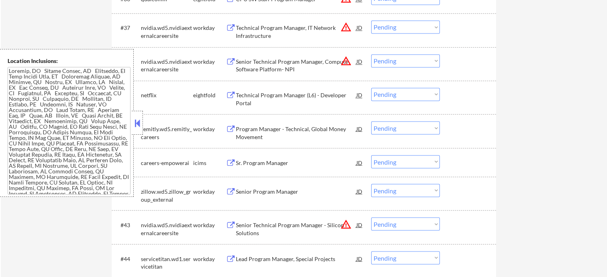
click at [306, 26] on div "Technical Program Manager, IT Network Infrastructure" at bounding box center [296, 32] width 121 height 16
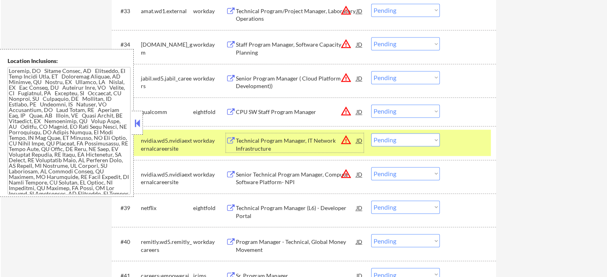
scroll to position [1267, 0]
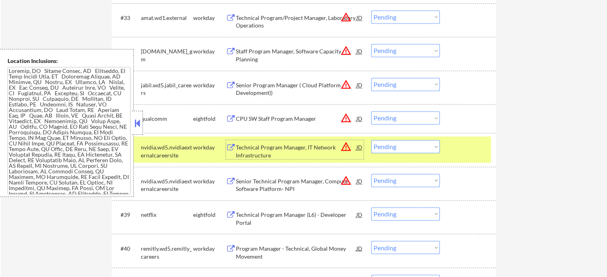
click at [455, 152] on div at bounding box center [468, 147] width 35 height 14
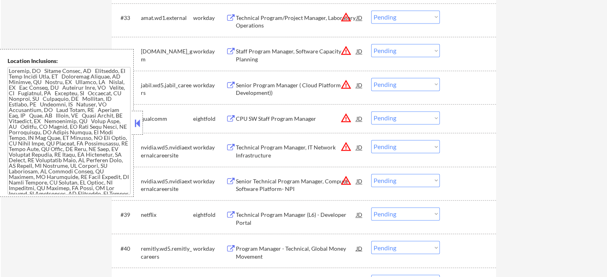
click at [279, 117] on div "CPU SW Staff Program Manager" at bounding box center [296, 119] width 121 height 8
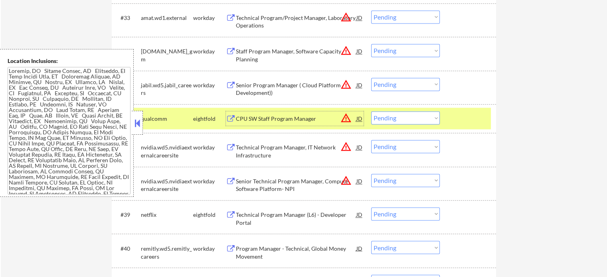
drag, startPoint x: 488, startPoint y: 123, endPoint x: 440, endPoint y: 116, distance: 48.7
click at [487, 123] on div "#36 qualcomm eightfold CPU SW Staff Program Manager JD warning_amber Choose an …" at bounding box center [302, 119] width 377 height 22
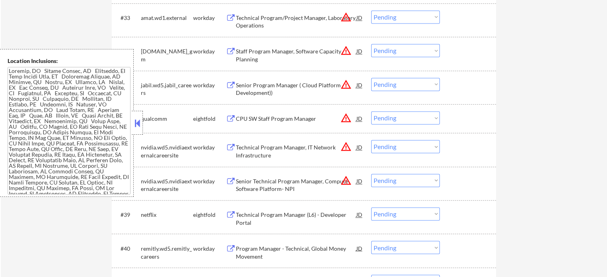
click at [304, 87] on div "Senior Program Manager ( Cloud Platform Development))" at bounding box center [296, 89] width 121 height 16
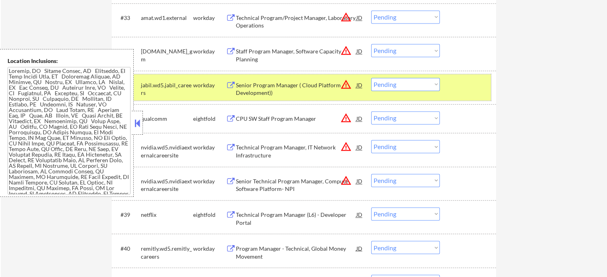
drag, startPoint x: 465, startPoint y: 87, endPoint x: 407, endPoint y: 77, distance: 59.2
click at [464, 88] on div at bounding box center [468, 85] width 35 height 14
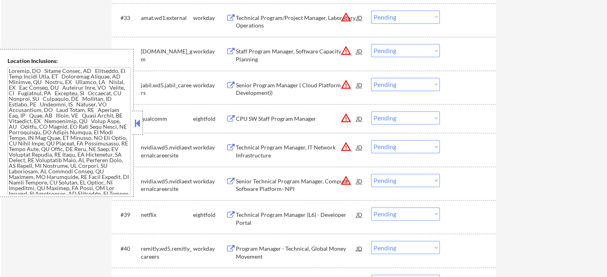
click at [274, 50] on div "Staff Program Manager, Software Capacity Planning" at bounding box center [296, 55] width 121 height 16
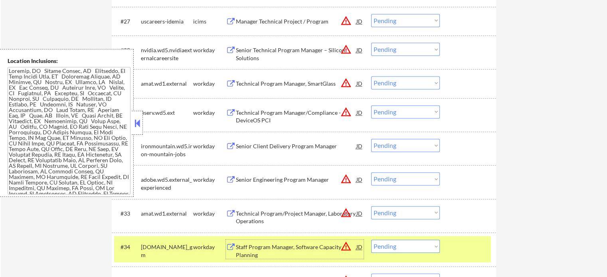
scroll to position [1067, 0]
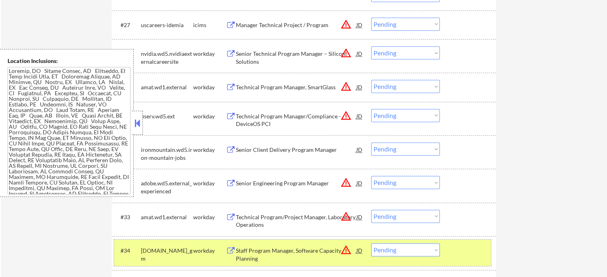
click at [483, 256] on div at bounding box center [468, 250] width 35 height 14
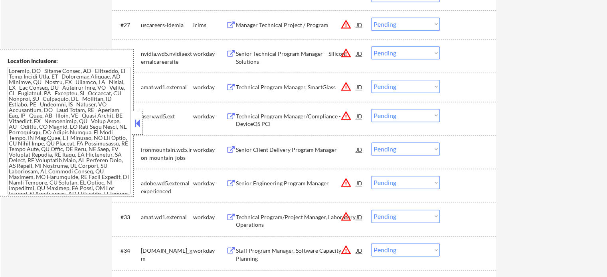
click at [294, 218] on div "Technical Program/Project Manager, Laboratory Operations" at bounding box center [296, 221] width 121 height 16
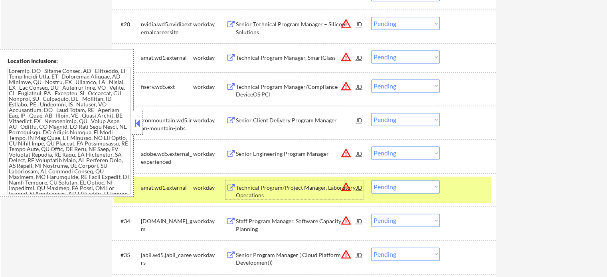
scroll to position [1147, 0]
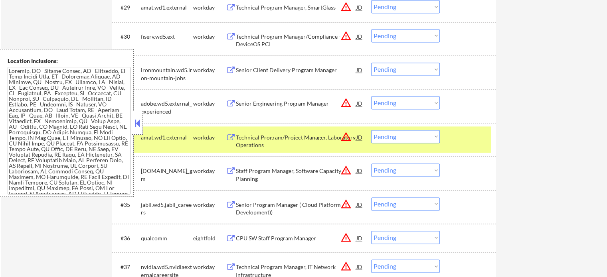
click at [460, 154] on div "#33 amat.wd1.external workday Technical Program/Project Manager, Laboratory Ope…" at bounding box center [304, 140] width 384 height 34
drag, startPoint x: 454, startPoint y: 140, endPoint x: 413, endPoint y: 134, distance: 40.8
click at [454, 140] on div at bounding box center [468, 137] width 35 height 14
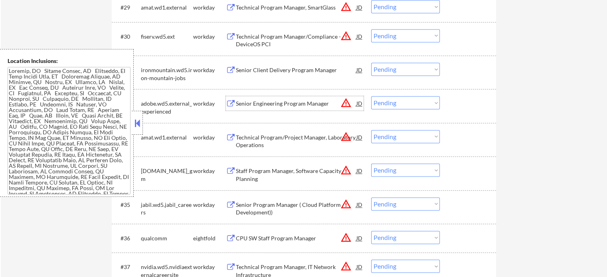
click at [301, 101] on div "Senior Engineering Program Manager" at bounding box center [296, 104] width 121 height 8
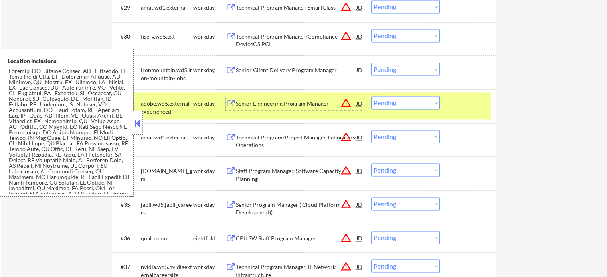
click at [476, 110] on div at bounding box center [468, 103] width 35 height 14
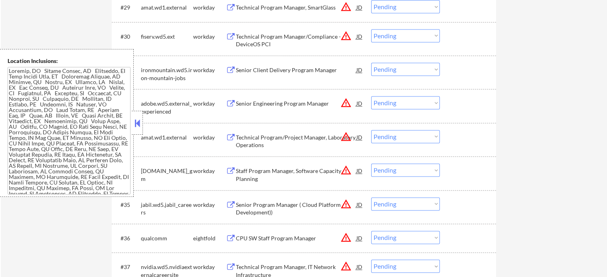
click at [281, 69] on div "Senior Client Delivery Program Manager" at bounding box center [296, 70] width 121 height 8
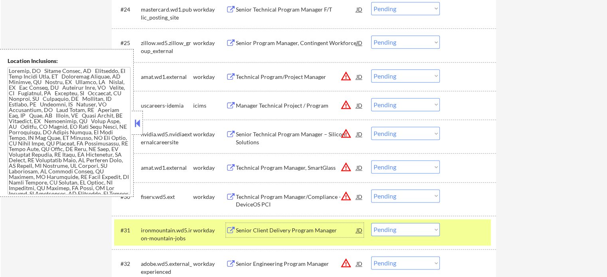
scroll to position [987, 0]
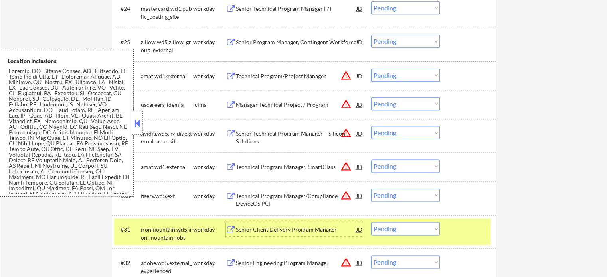
click at [452, 232] on div at bounding box center [468, 229] width 35 height 14
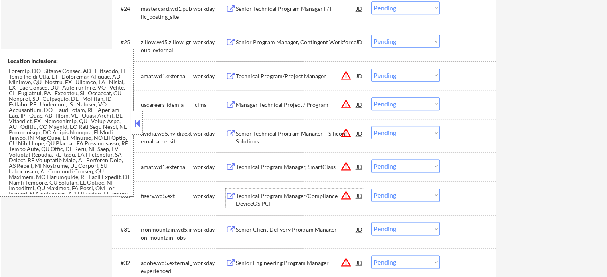
click at [273, 194] on div "Technical Program Manager/Compliance - DeviceOS PCI" at bounding box center [296, 200] width 121 height 16
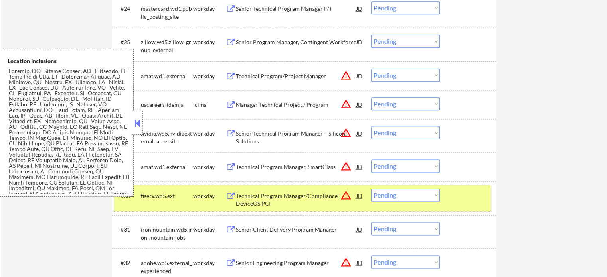
drag, startPoint x: 454, startPoint y: 195, endPoint x: 383, endPoint y: 202, distance: 72.1
click at [452, 196] on div at bounding box center [468, 196] width 35 height 14
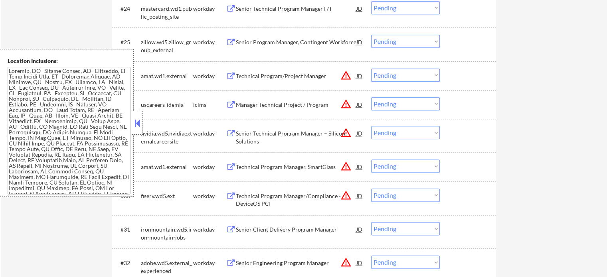
click at [297, 164] on div "Technical Program Manager, SmartGlass" at bounding box center [296, 167] width 121 height 8
